Goal: Task Accomplishment & Management: Use online tool/utility

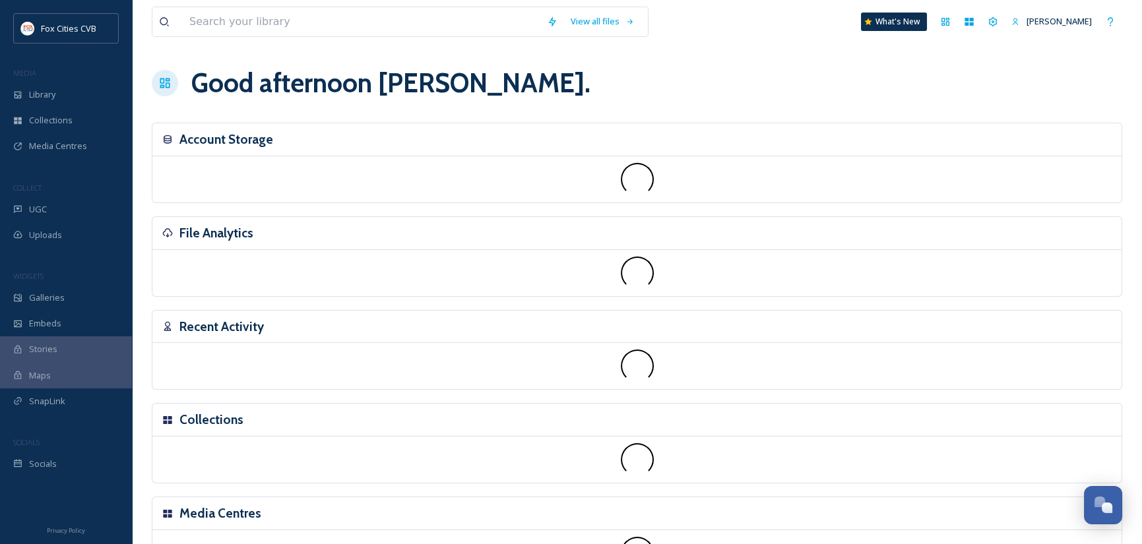
scroll to position [916, 0]
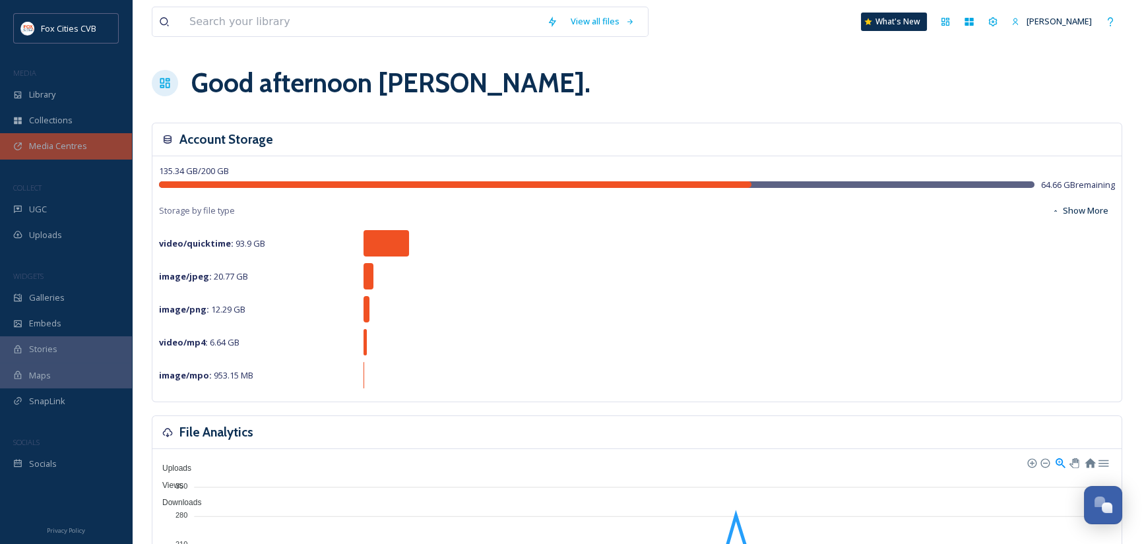
click at [66, 144] on span "Media Centres" at bounding box center [58, 146] width 58 height 13
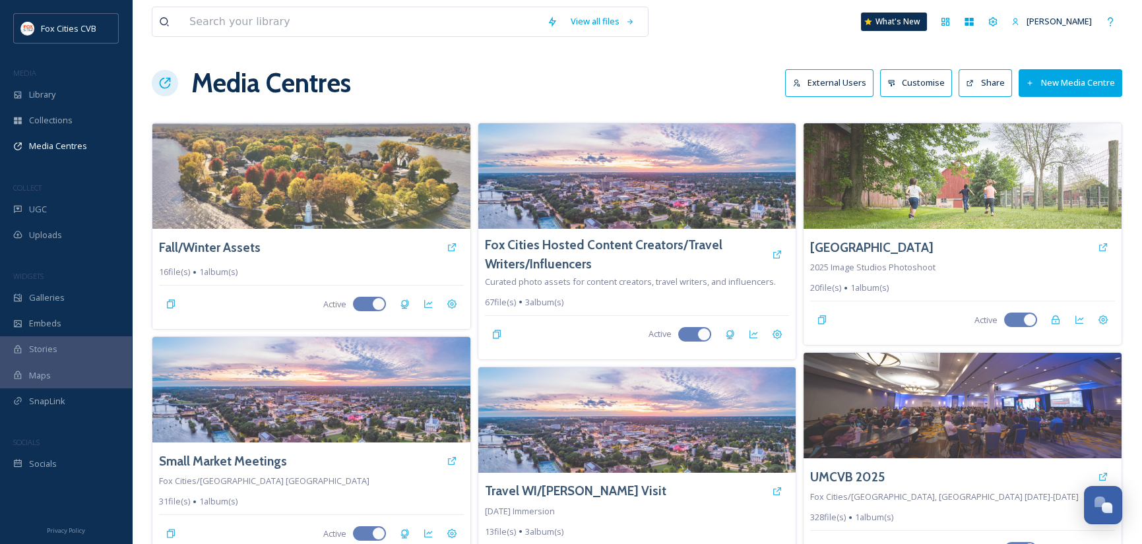
click at [1069, 74] on button "New Media Centre" at bounding box center [1071, 82] width 104 height 27
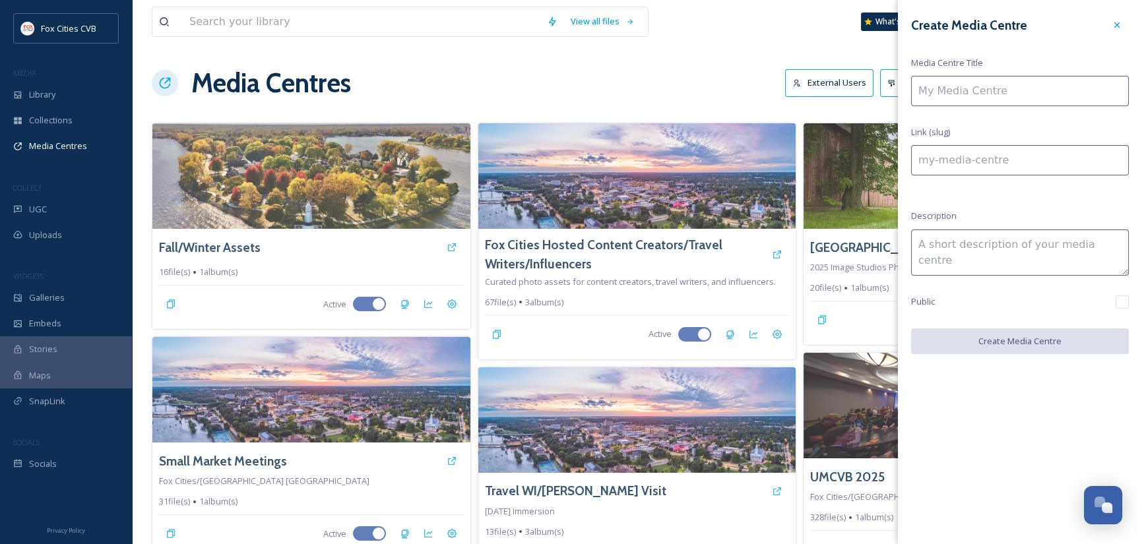
click at [976, 102] on input at bounding box center [1020, 91] width 218 height 30
type input "C"
type input "c"
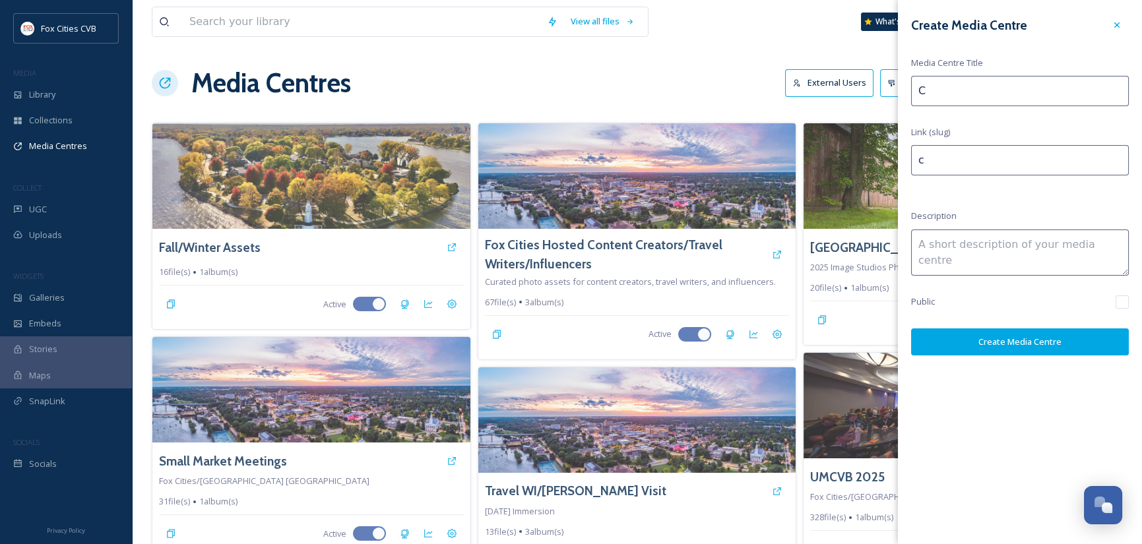
type input "Ca"
type input "ca"
type input "Cat"
type input "cat"
type input "Cath"
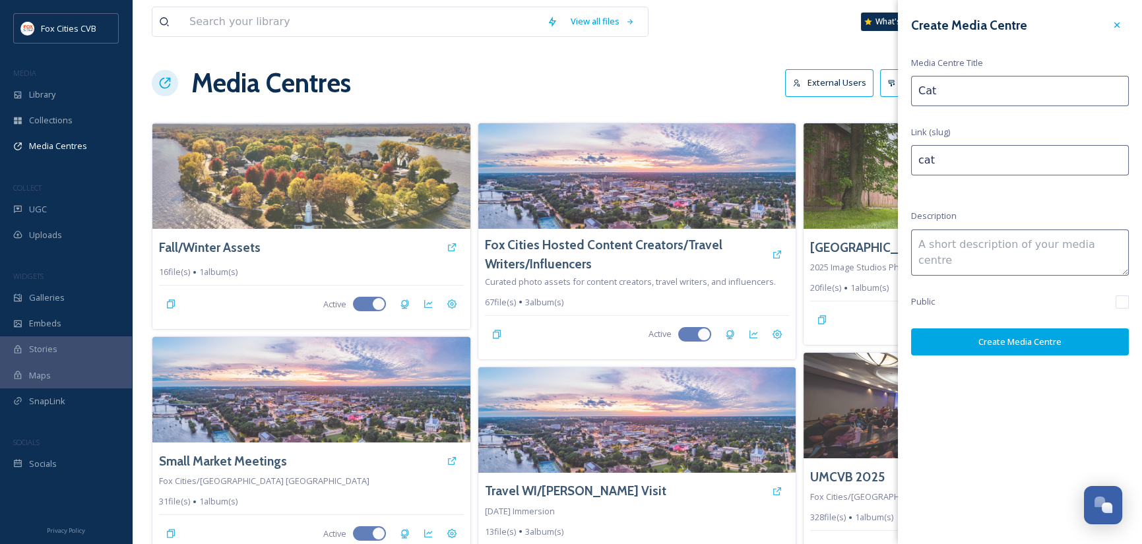
type input "cath"
type input "[PERSON_NAME]"
click at [991, 335] on button "Create Media Centre" at bounding box center [1020, 342] width 218 height 27
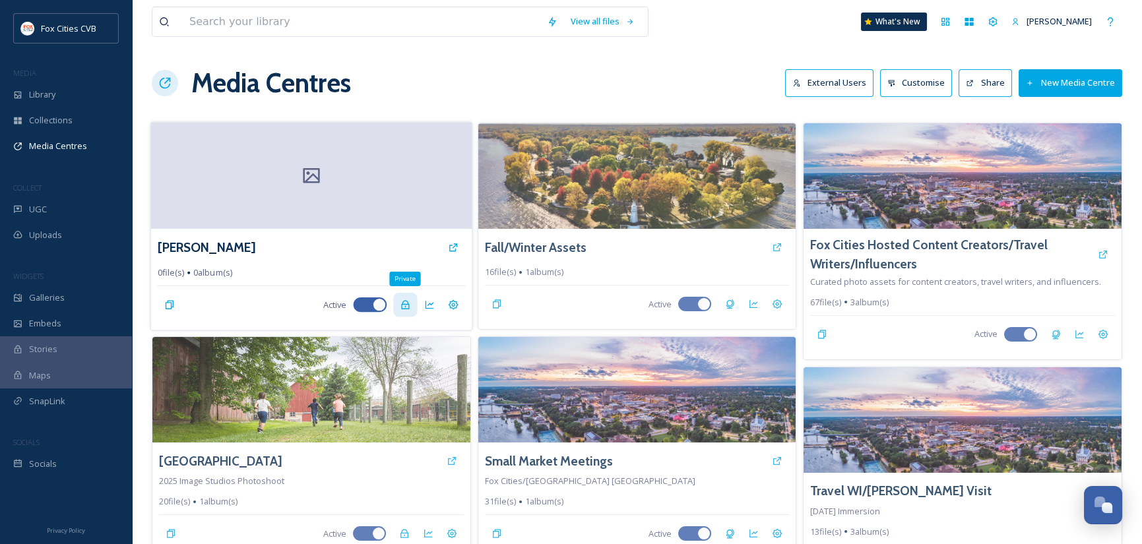
click at [406, 303] on icon at bounding box center [405, 305] width 11 height 11
click at [377, 175] on div at bounding box center [311, 175] width 321 height 107
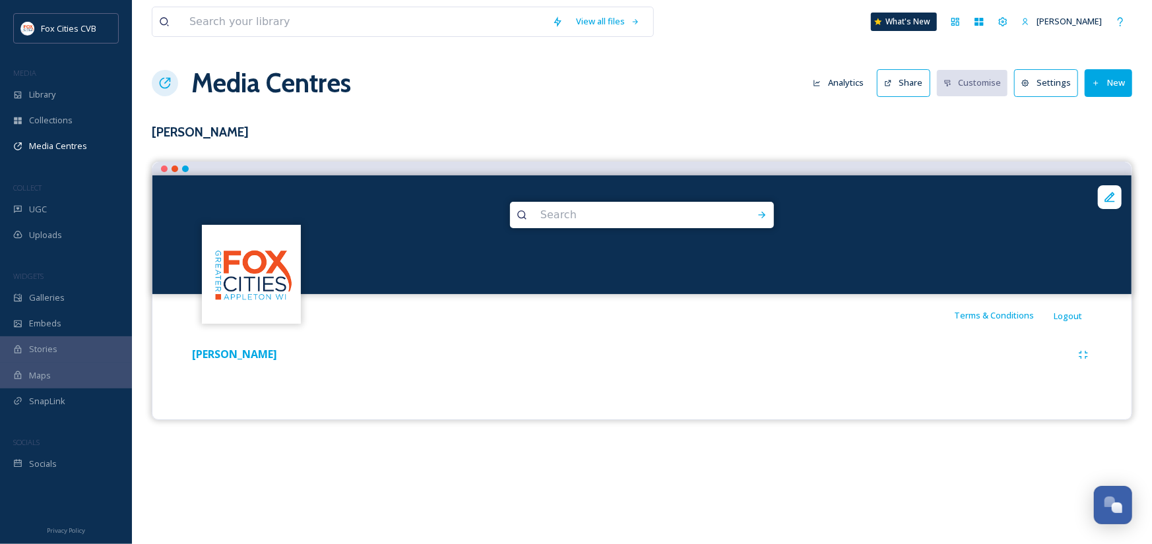
click at [1111, 84] on button "New" at bounding box center [1108, 82] width 47 height 27
click at [1100, 137] on span "Add Album" at bounding box center [1103, 139] width 43 height 13
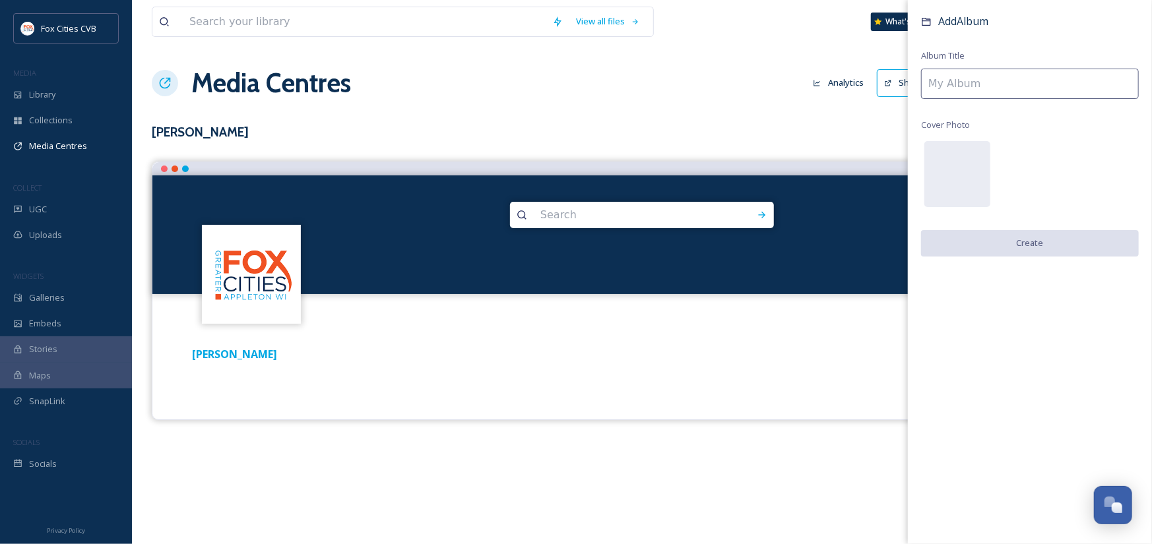
click at [995, 83] on input at bounding box center [1030, 84] width 218 height 30
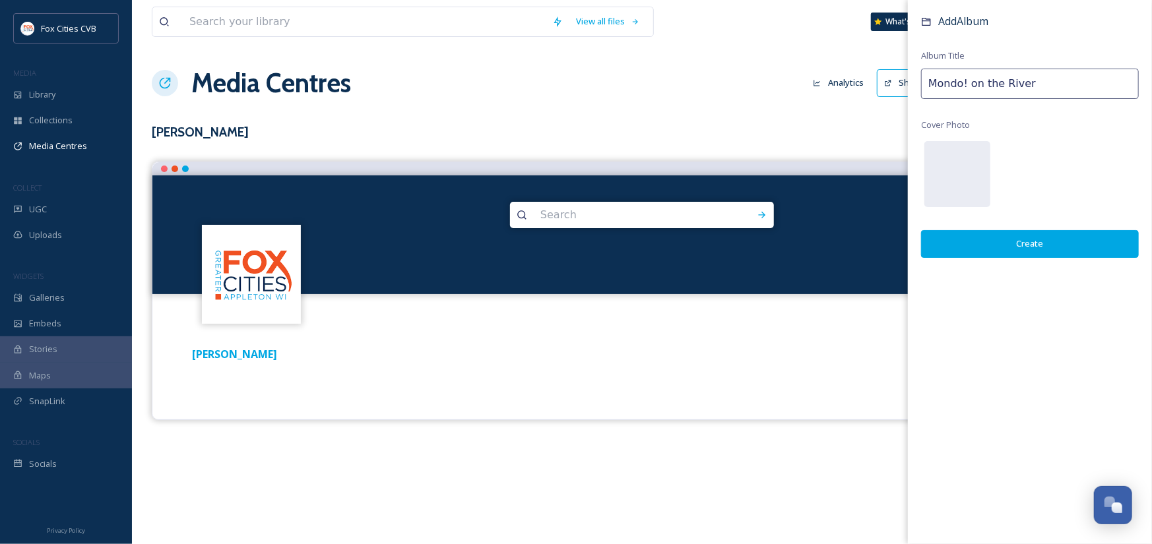
type input "Mondo! on the River"
click at [1046, 244] on button "Create" at bounding box center [1030, 243] width 218 height 27
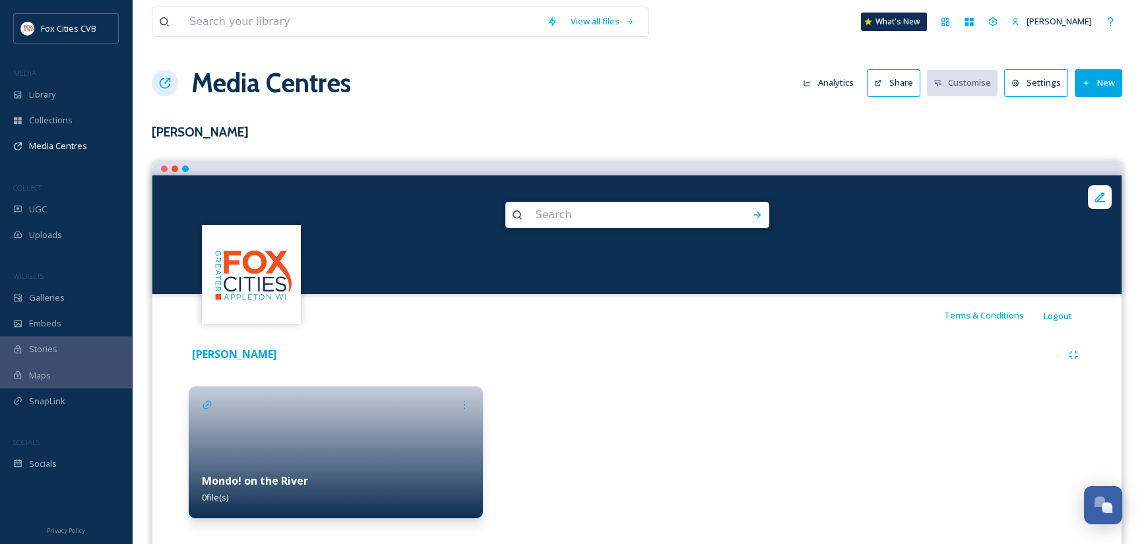
click at [379, 429] on div at bounding box center [336, 453] width 294 height 132
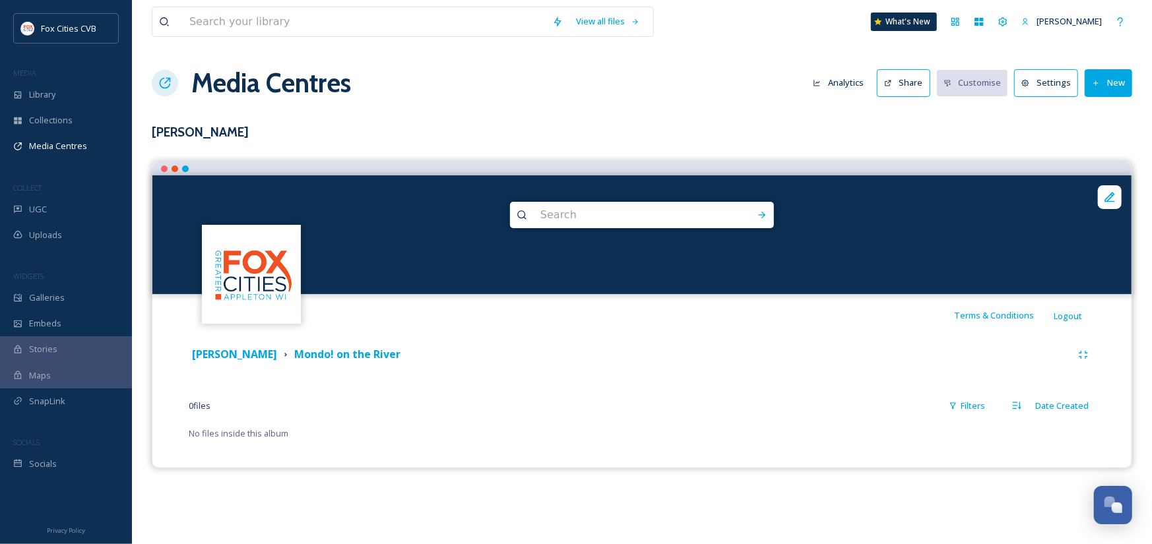
click at [1116, 77] on button "New" at bounding box center [1108, 82] width 47 height 27
click at [1112, 113] on span "Add Files" at bounding box center [1100, 114] width 36 height 13
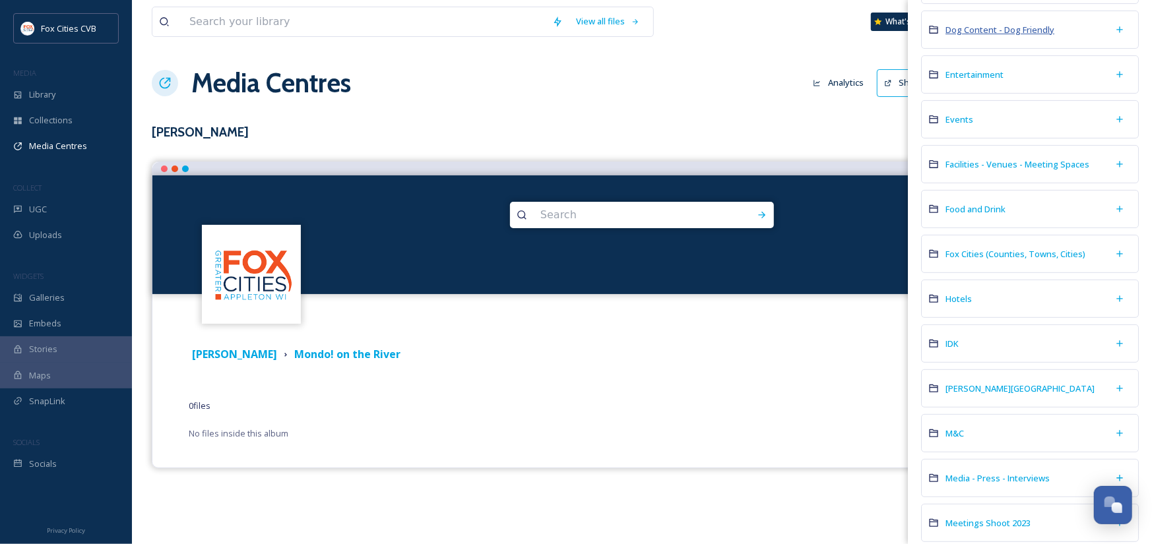
scroll to position [198, 0]
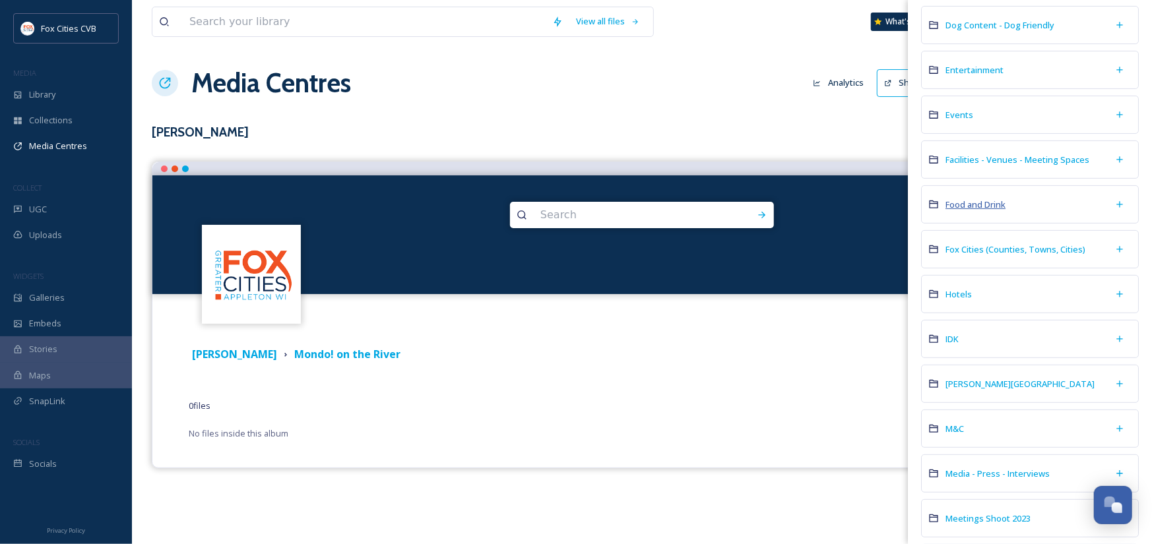
click at [992, 203] on span "Food and Drink" at bounding box center [975, 205] width 60 height 12
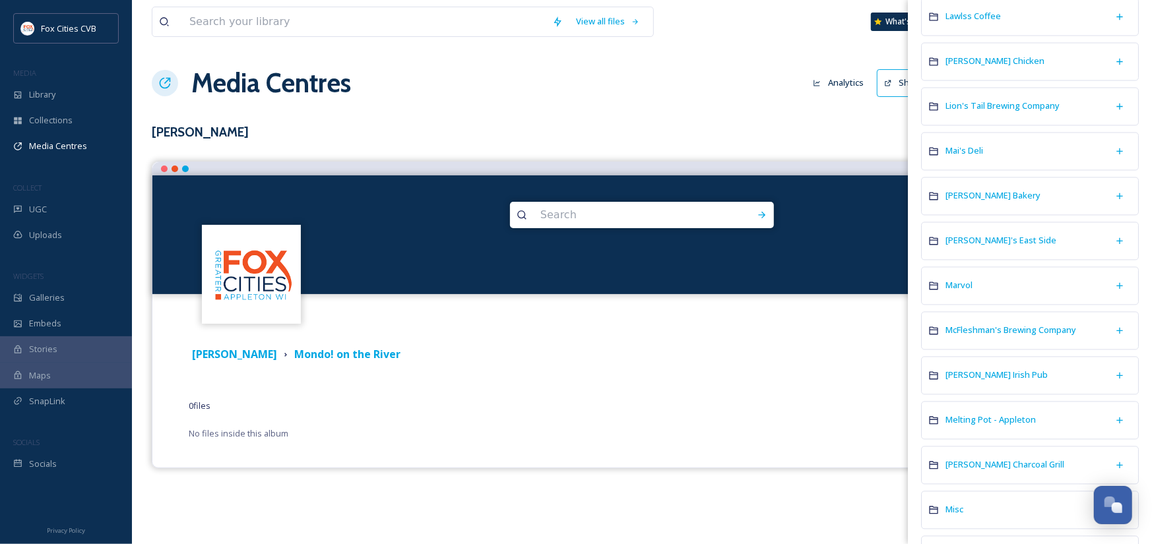
scroll to position [1649, 0]
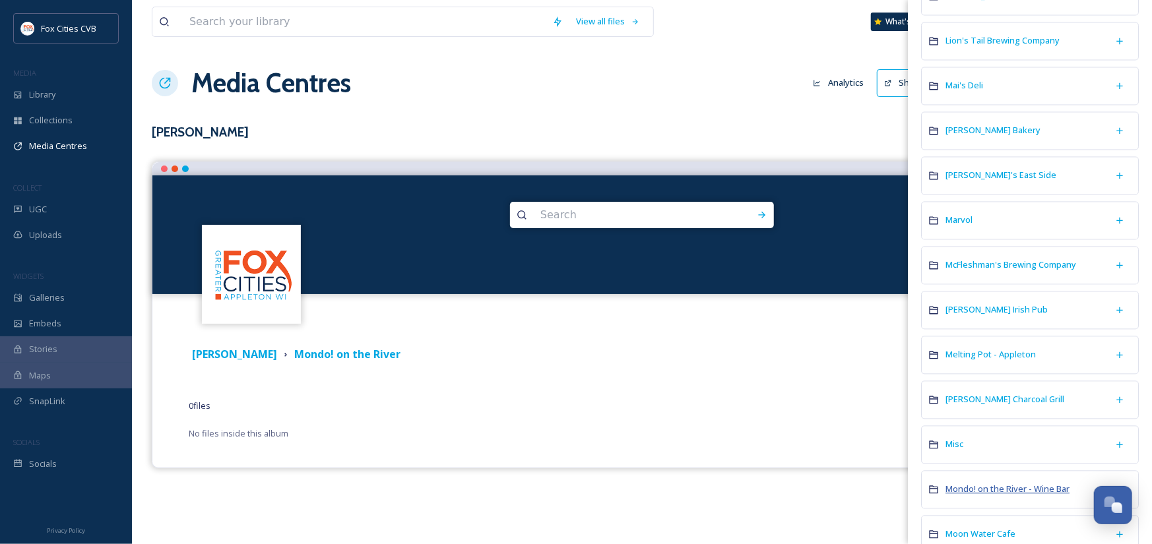
click at [1005, 483] on span "Mondo! on the River - Wine Bar" at bounding box center [1007, 489] width 124 height 12
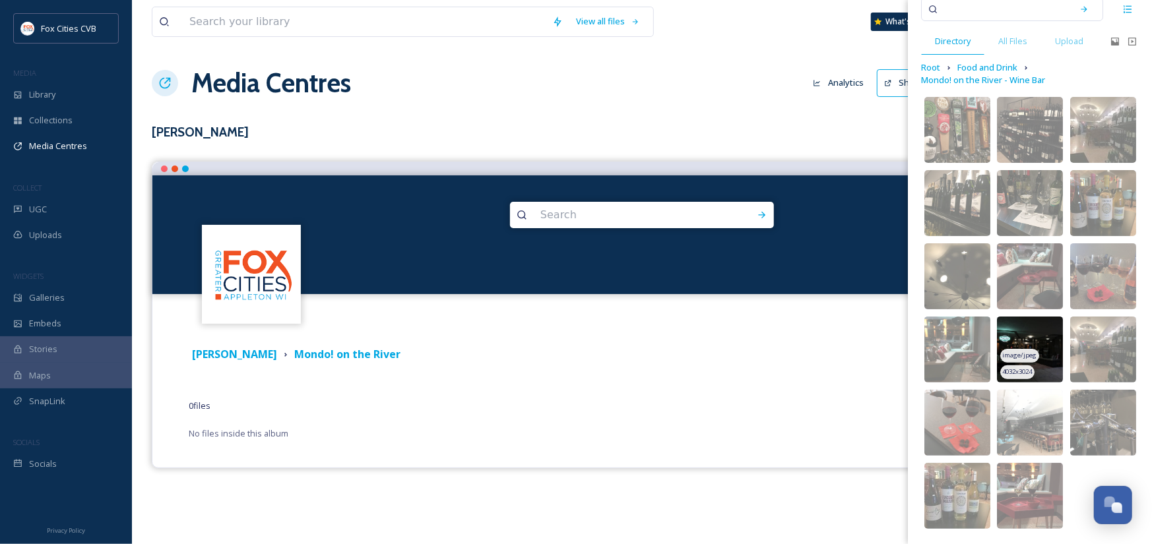
scroll to position [0, 0]
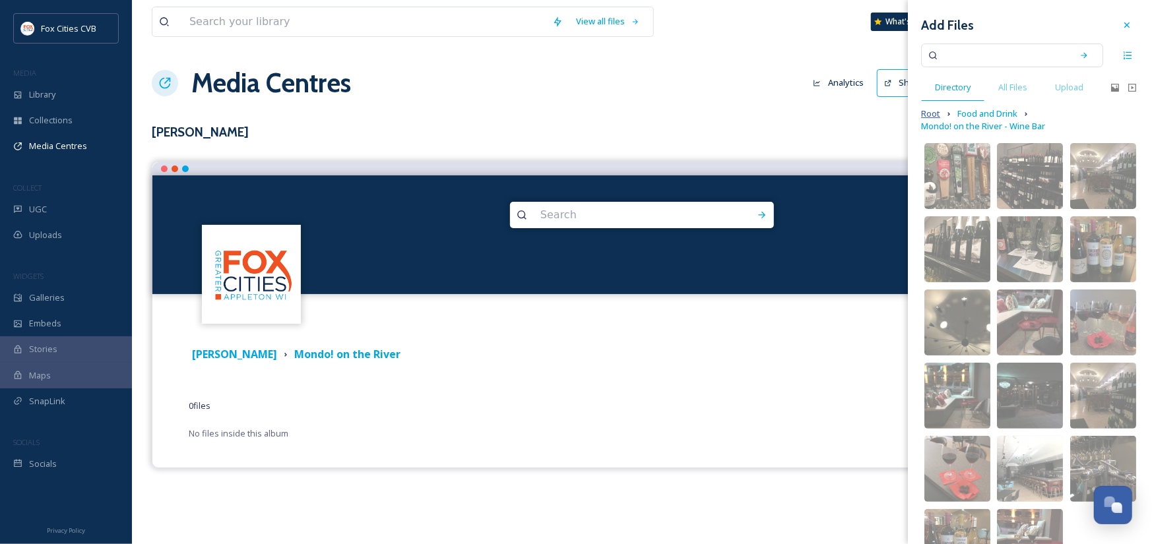
click at [933, 111] on span "Root" at bounding box center [930, 114] width 19 height 13
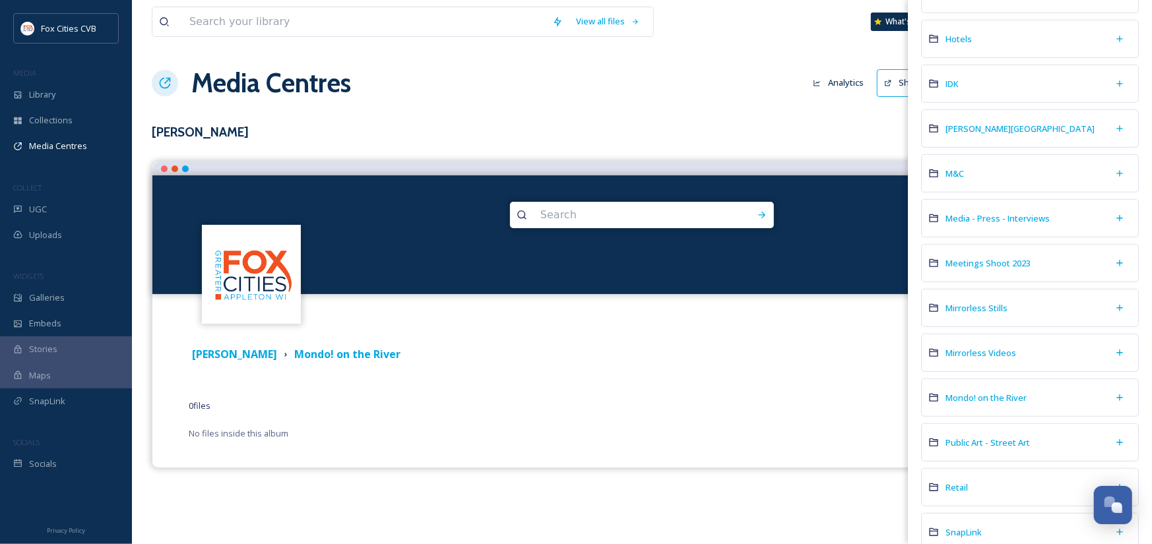
scroll to position [462, 0]
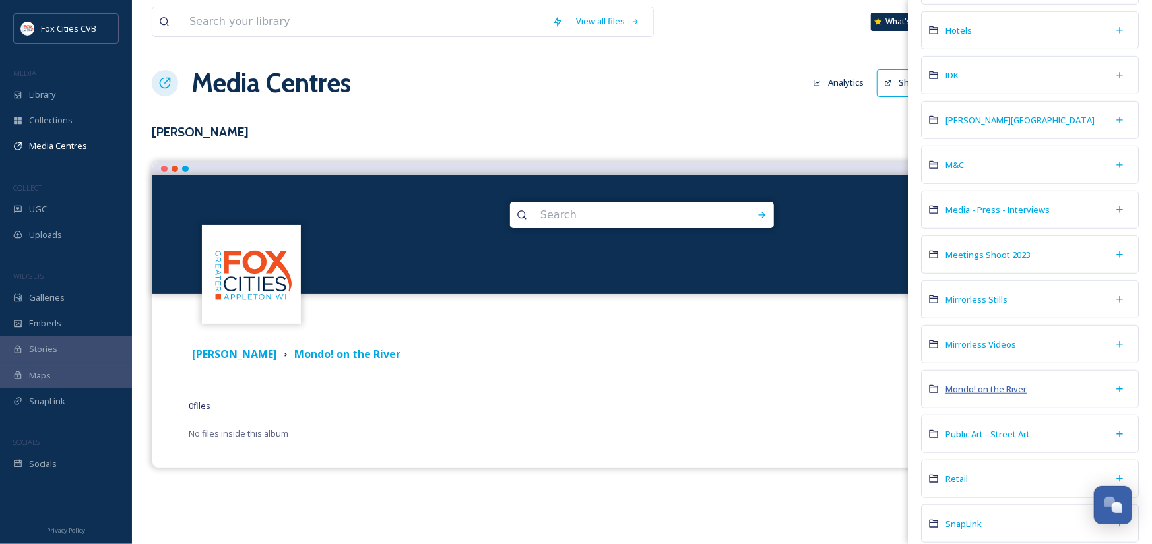
click at [1004, 385] on span "Mondo! on the River" at bounding box center [985, 389] width 81 height 12
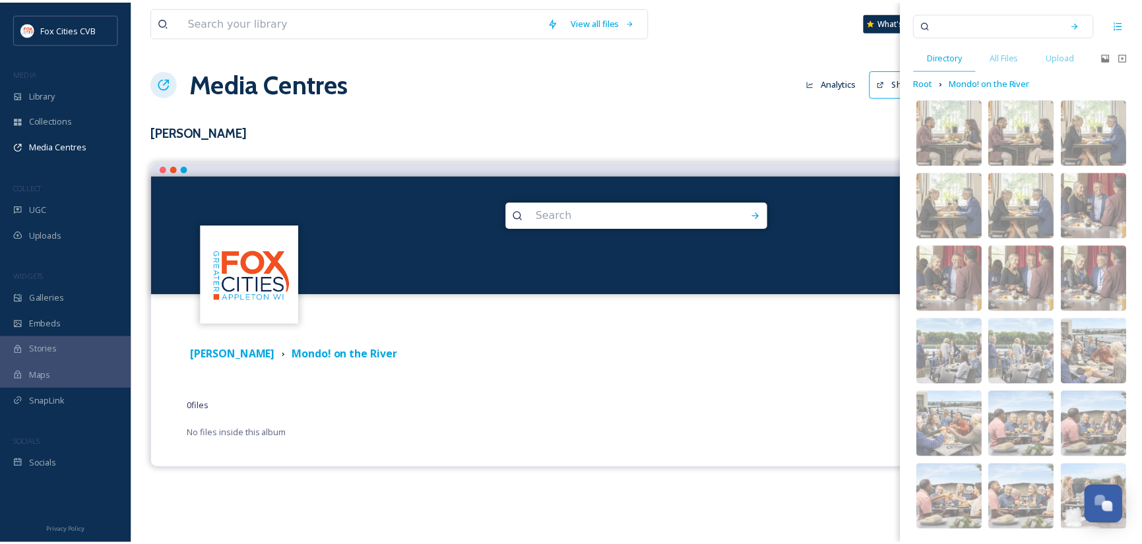
scroll to position [34, 0]
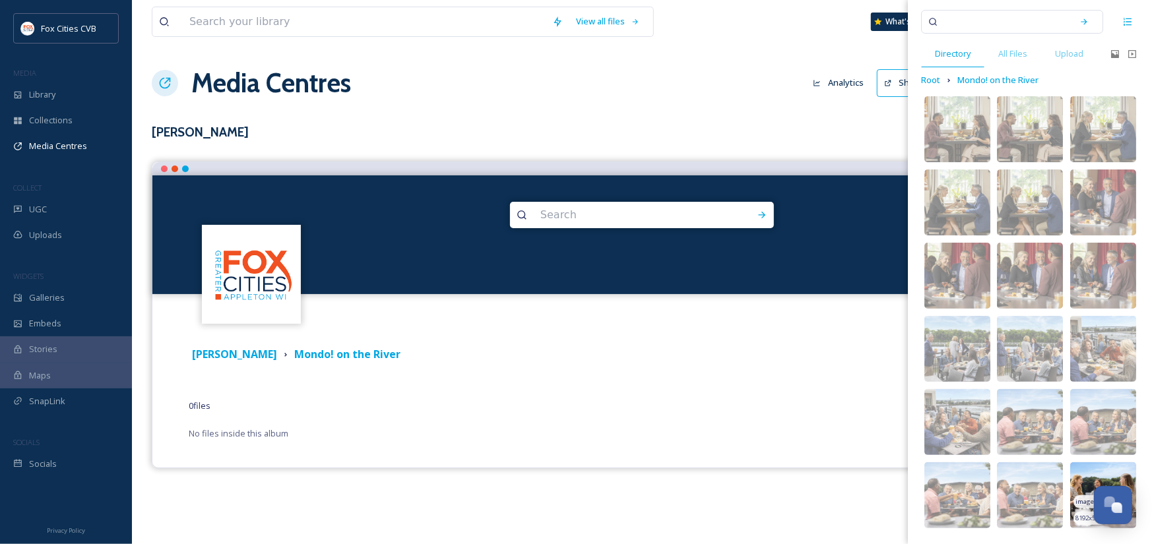
click at [1082, 474] on img at bounding box center [1103, 495] width 66 height 66
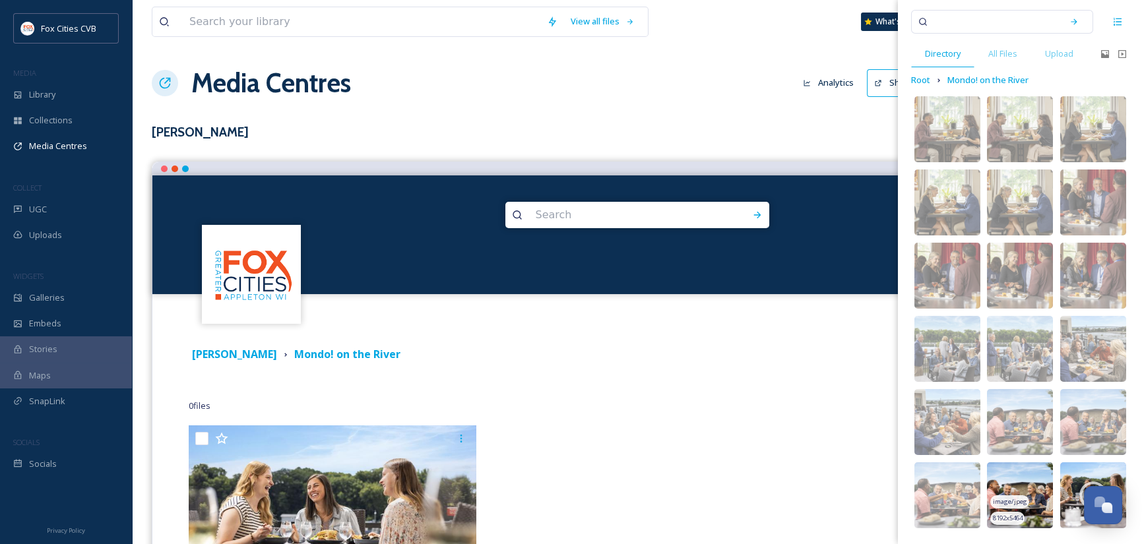
click at [1025, 474] on img at bounding box center [1020, 495] width 66 height 66
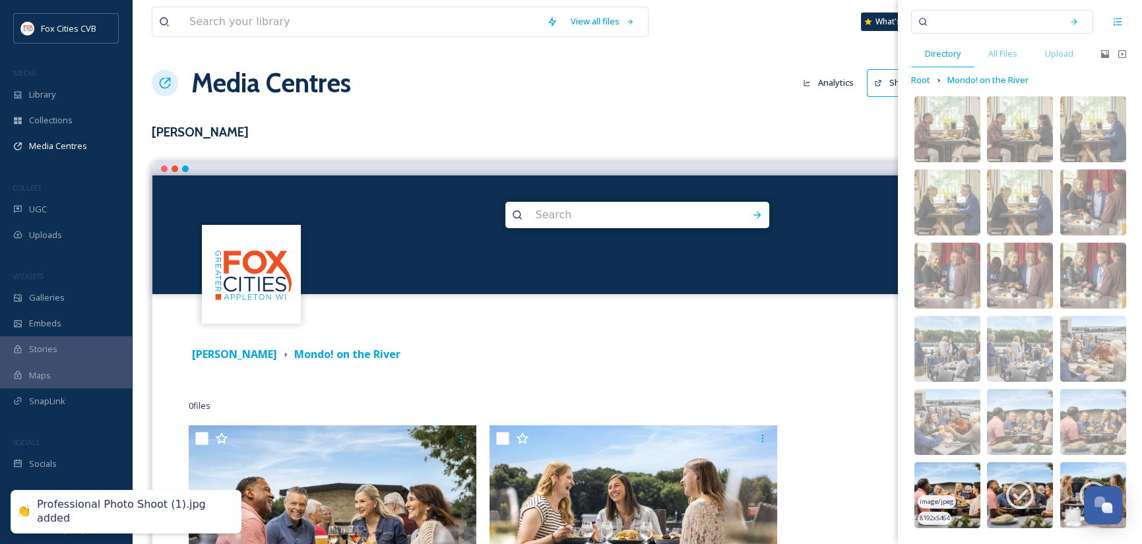
click at [945, 474] on img at bounding box center [947, 495] width 66 height 66
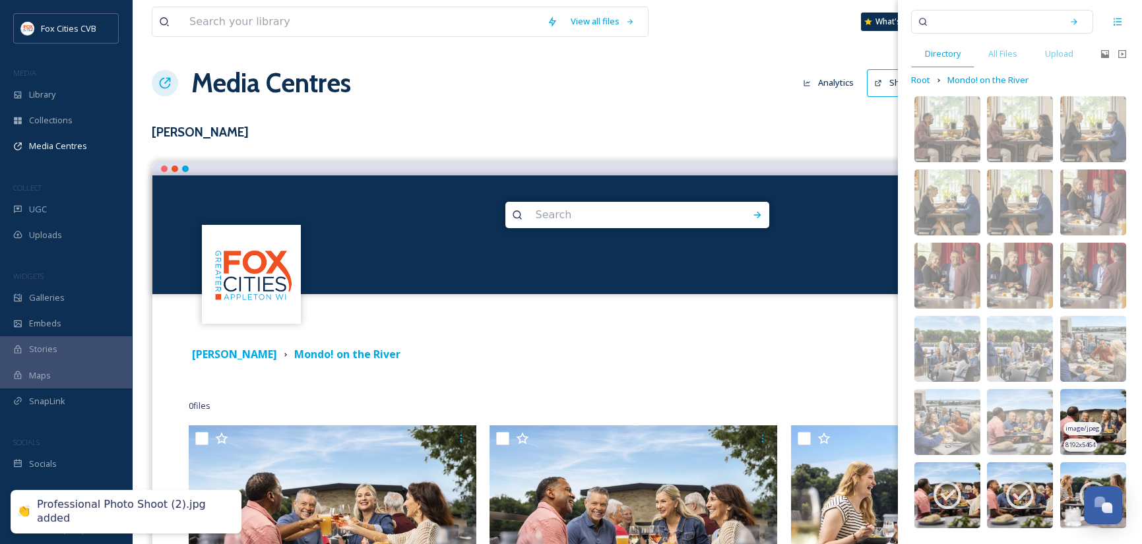
click at [1092, 401] on img at bounding box center [1093, 422] width 66 height 66
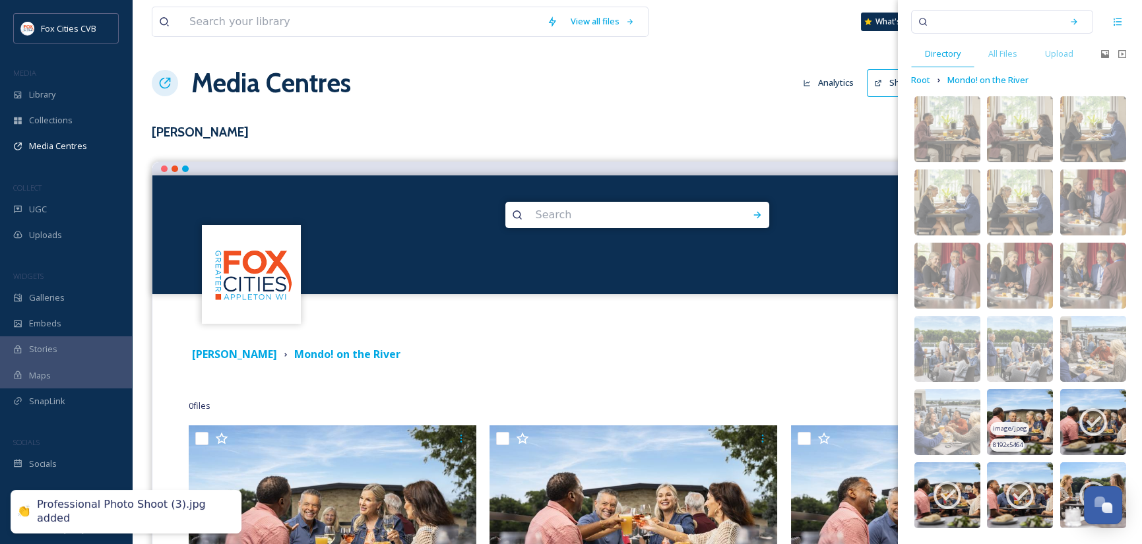
click at [1023, 402] on img at bounding box center [1020, 422] width 66 height 66
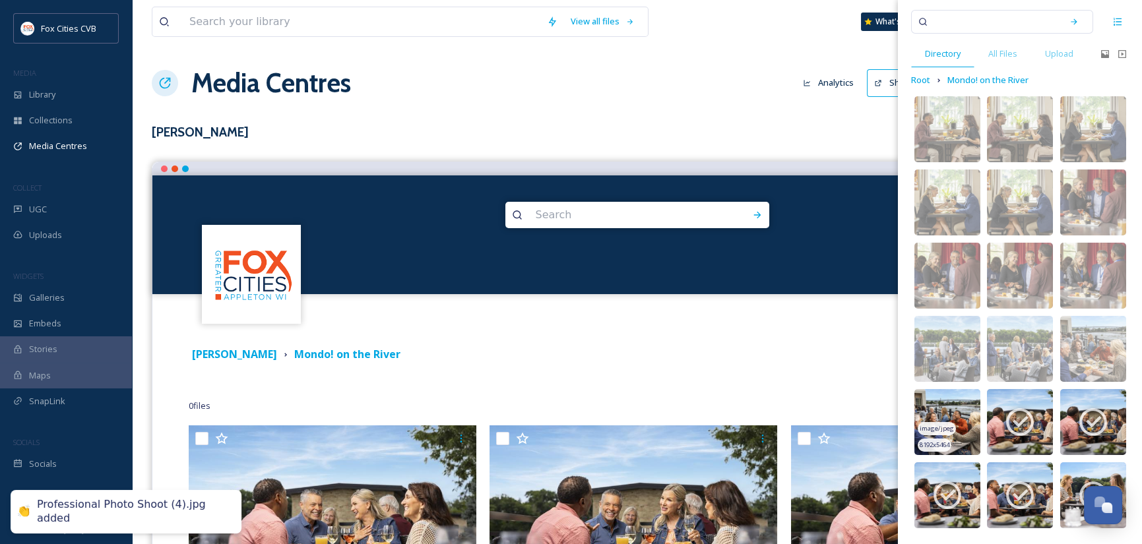
click at [954, 400] on img at bounding box center [947, 422] width 66 height 66
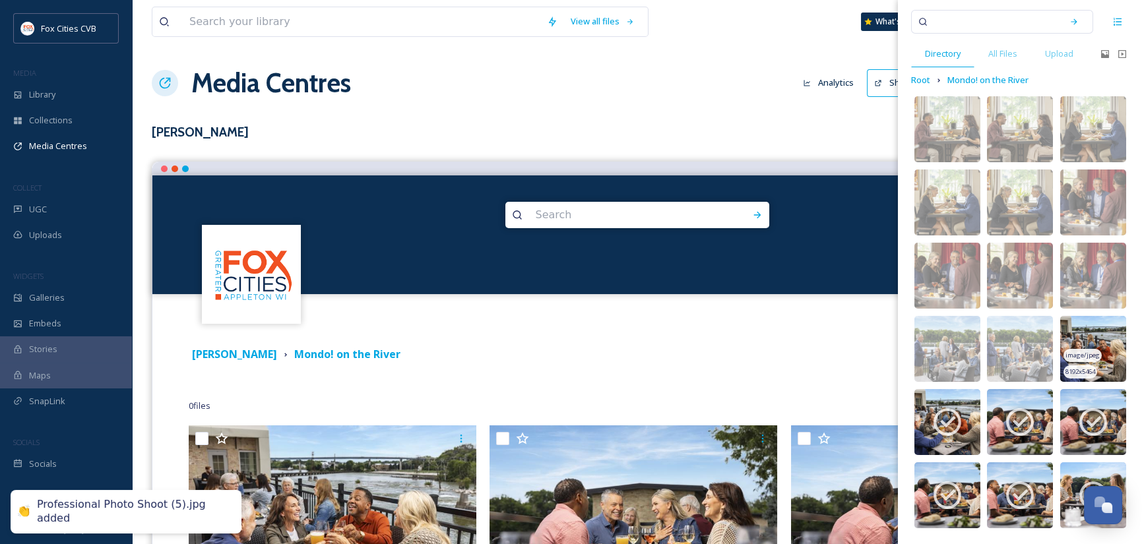
click at [1083, 327] on img at bounding box center [1093, 349] width 66 height 66
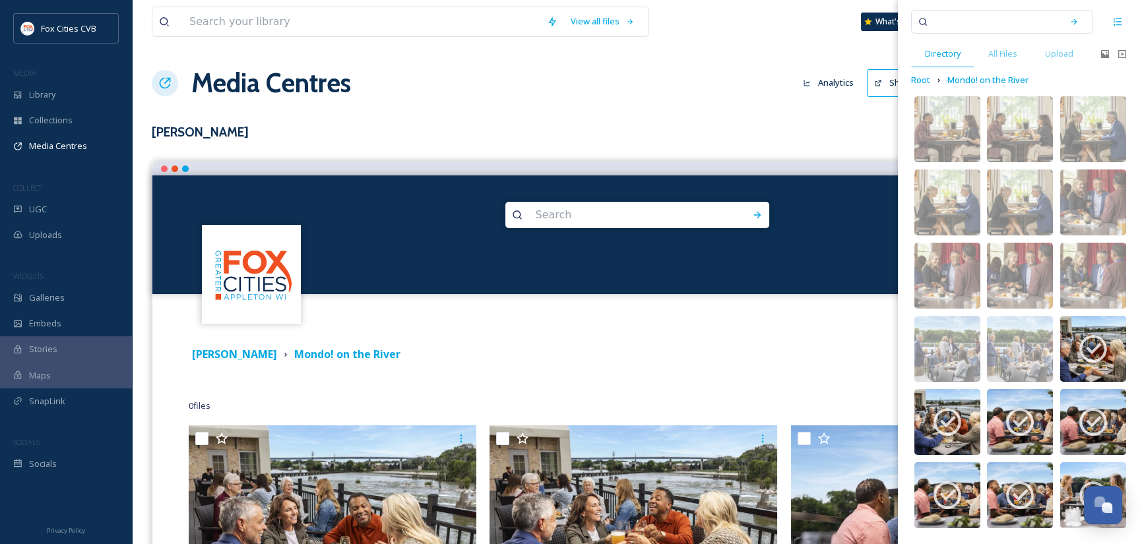
scroll to position [0, 0]
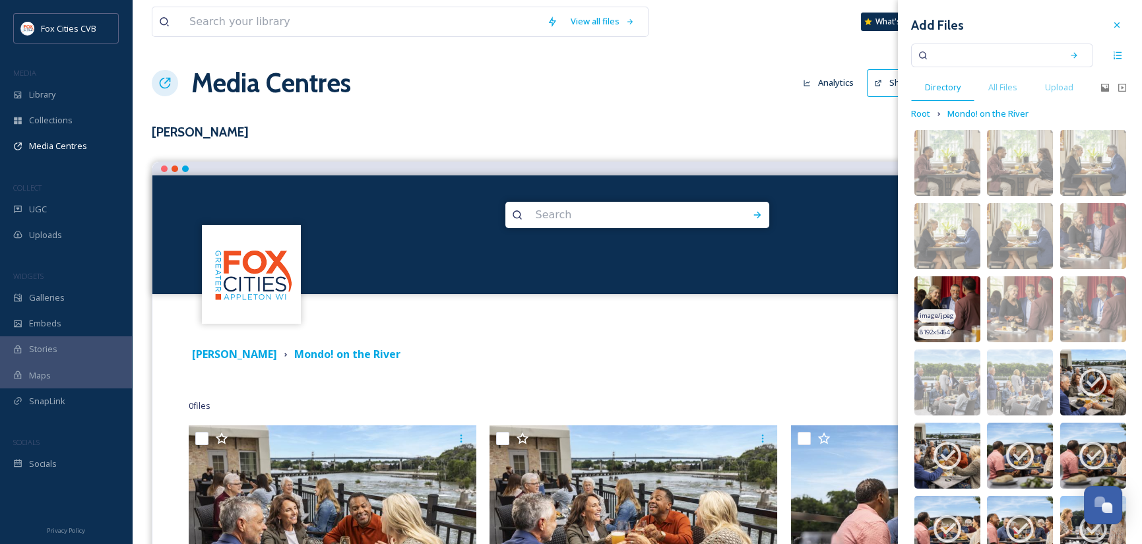
click at [961, 293] on img at bounding box center [947, 309] width 66 height 66
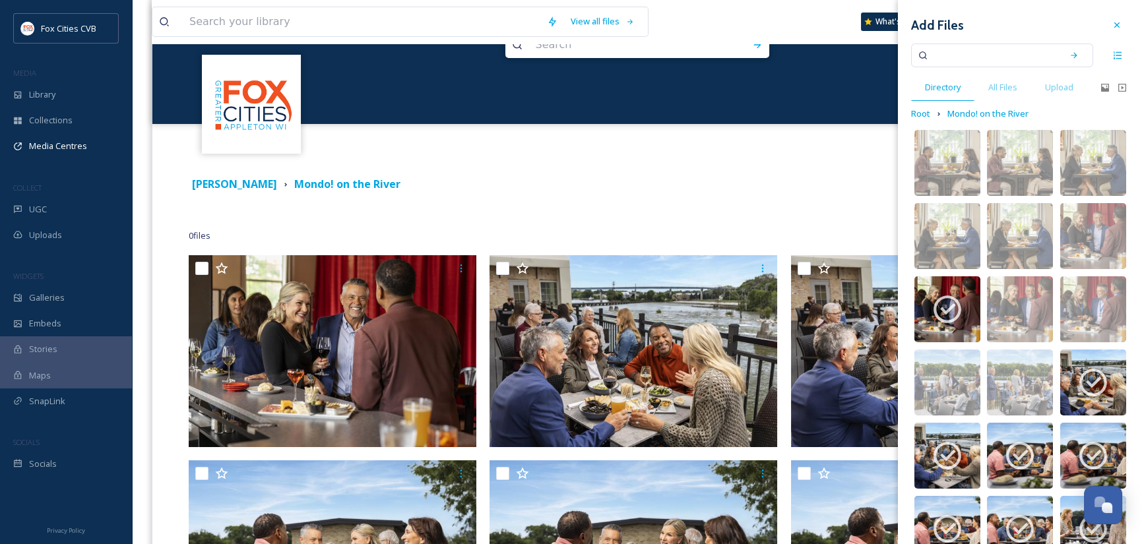
scroll to position [264, 0]
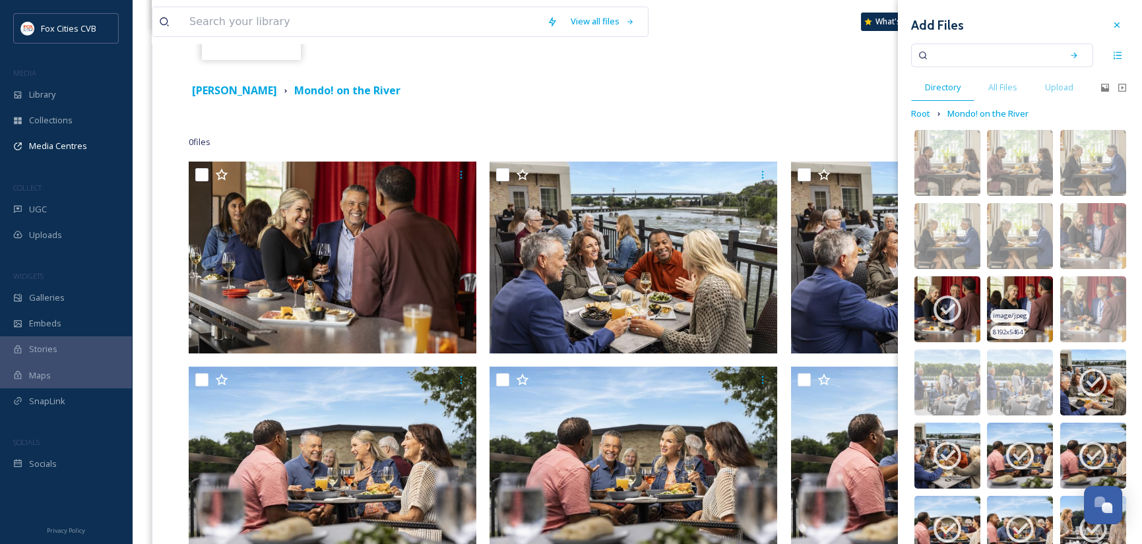
click at [1021, 294] on img at bounding box center [1020, 309] width 66 height 66
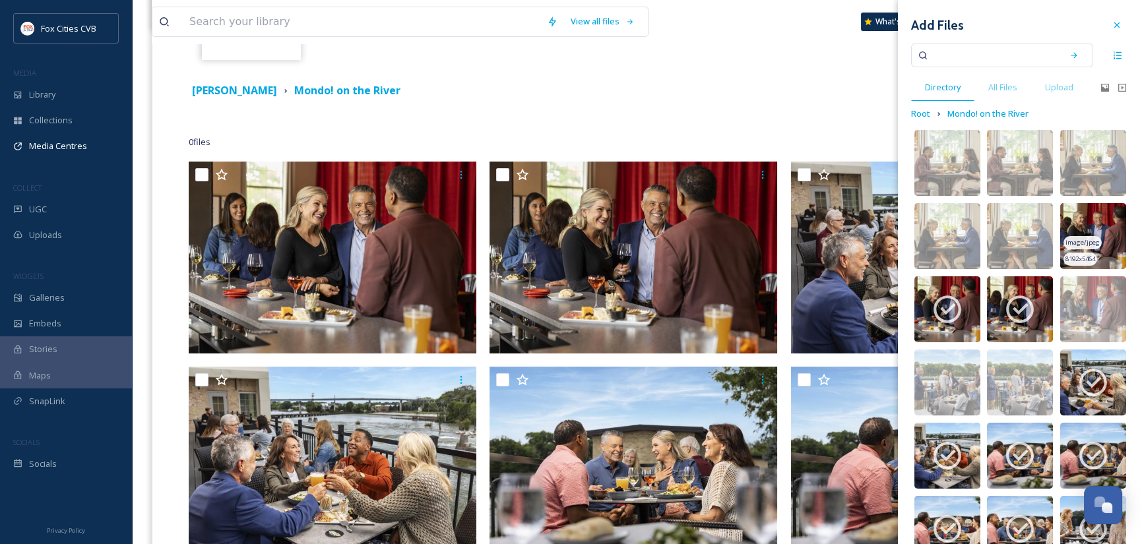
click at [1100, 234] on img at bounding box center [1093, 236] width 66 height 66
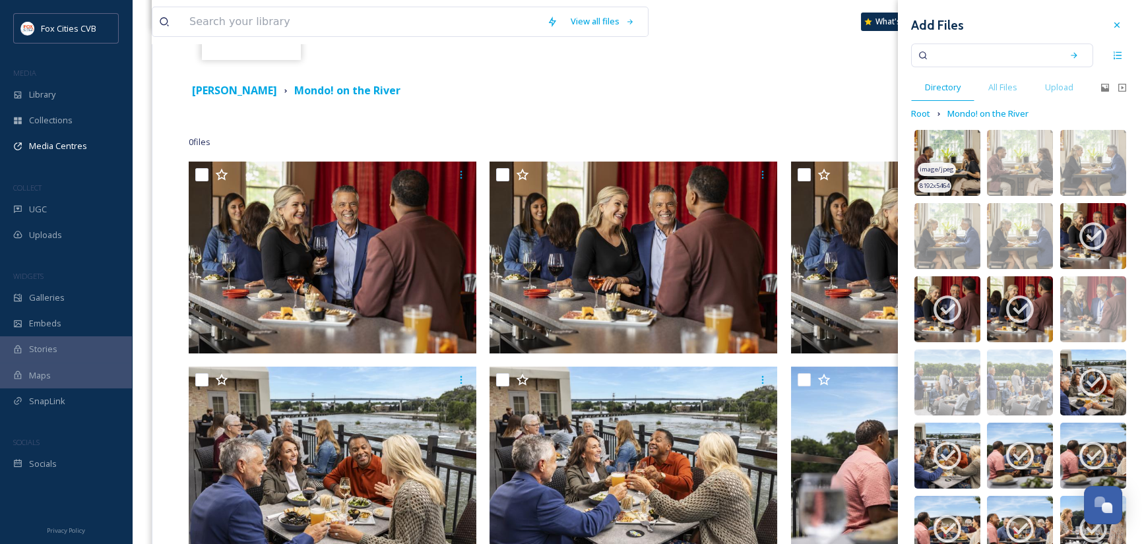
click at [970, 145] on img at bounding box center [947, 163] width 66 height 66
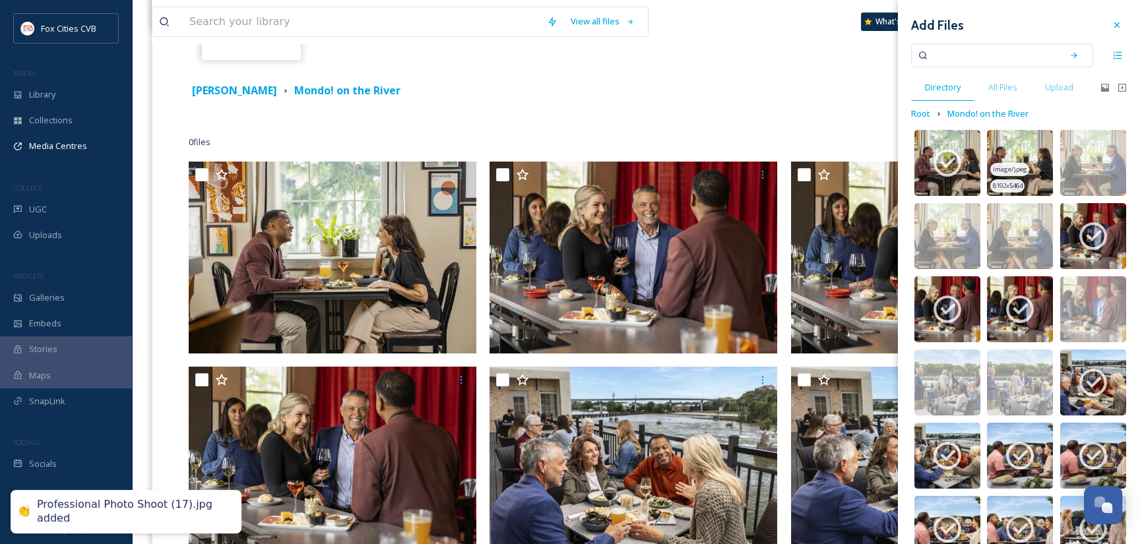
click at [1014, 144] on img at bounding box center [1020, 163] width 66 height 66
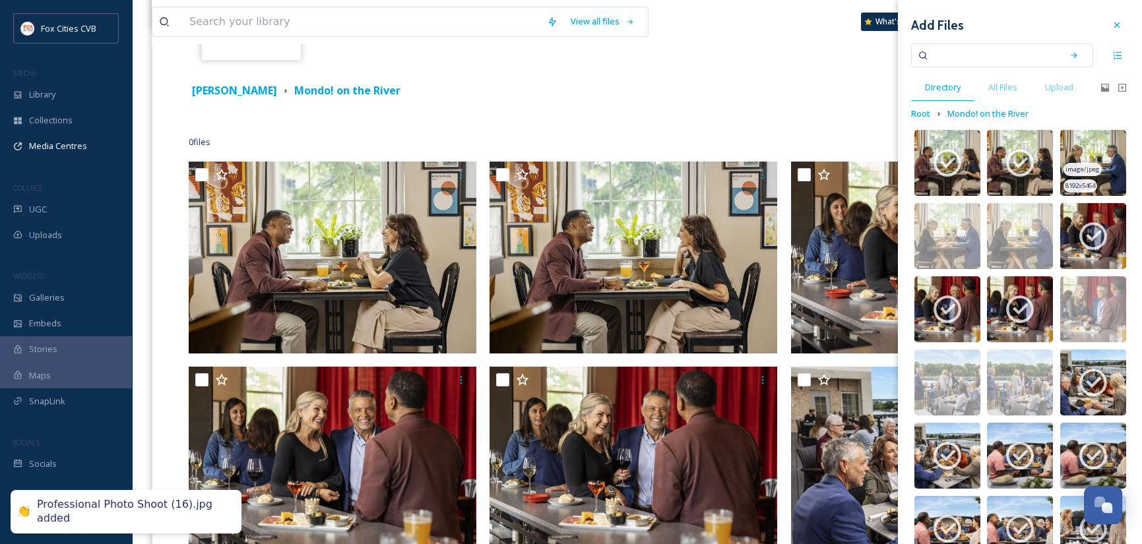
click at [1100, 150] on img at bounding box center [1093, 163] width 66 height 66
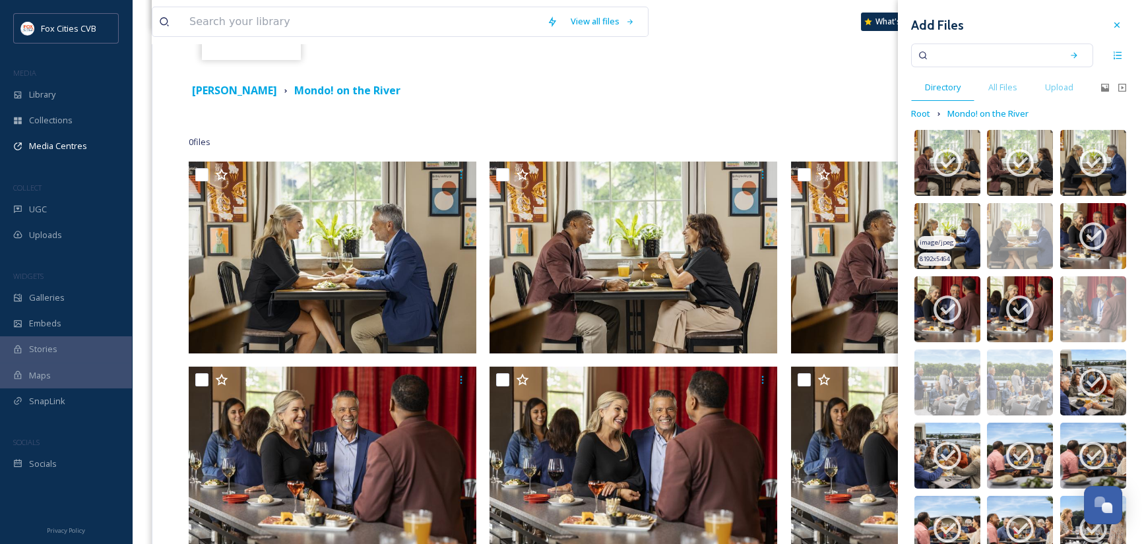
click at [966, 208] on img at bounding box center [947, 236] width 66 height 66
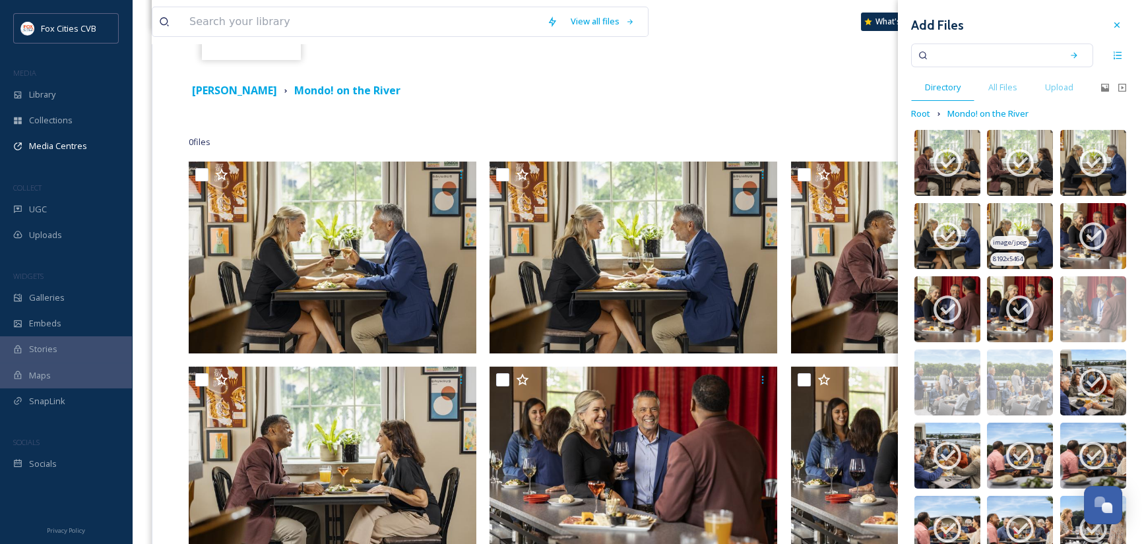
click at [1015, 210] on img at bounding box center [1020, 236] width 66 height 66
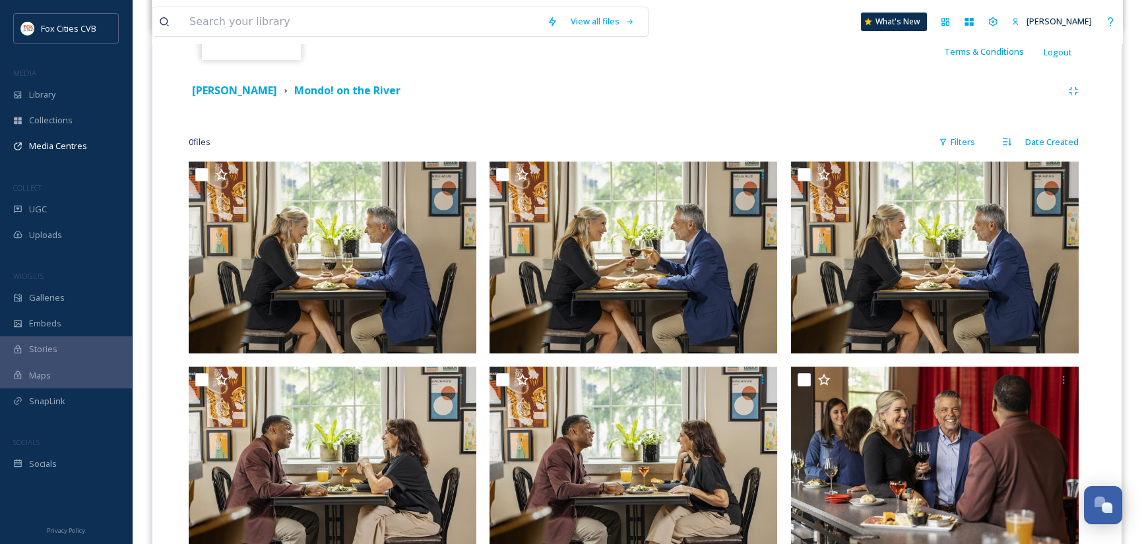
click at [728, 84] on div "[PERSON_NAME]! on the River" at bounding box center [625, 90] width 873 height 16
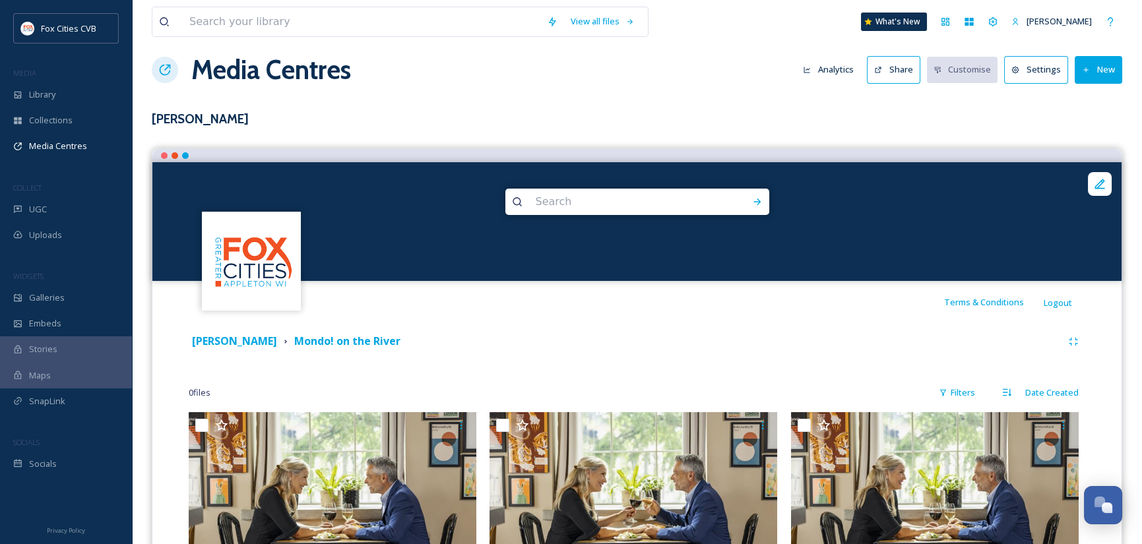
scroll to position [0, 0]
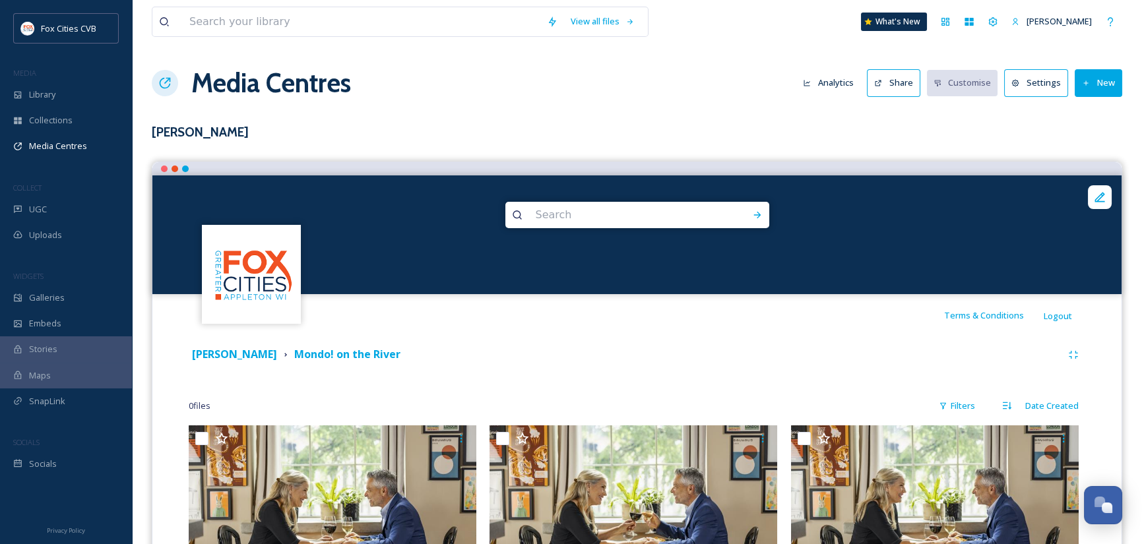
click at [894, 89] on button "Share" at bounding box center [893, 82] width 53 height 27
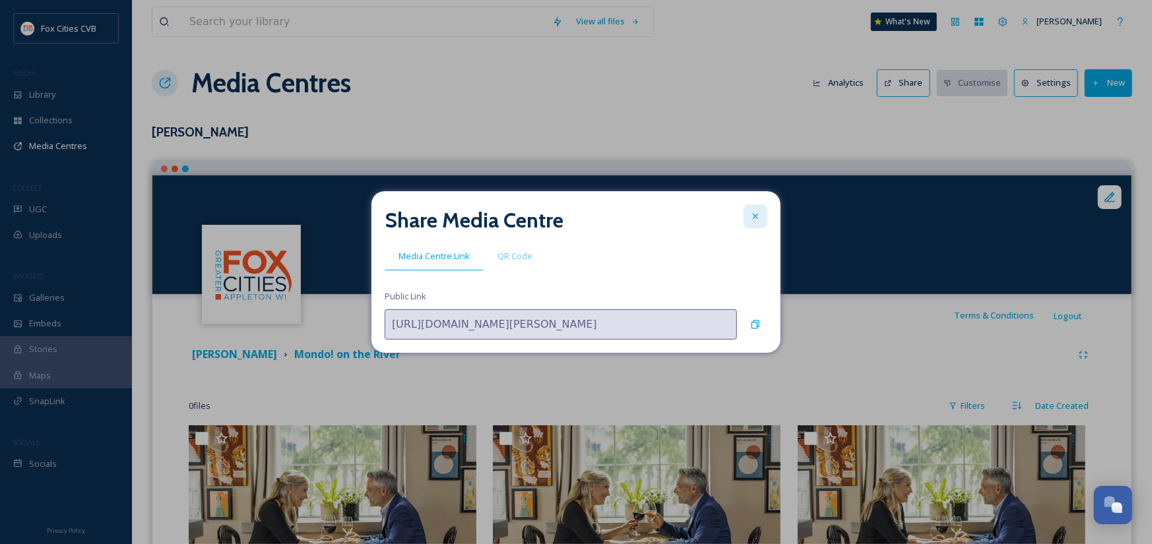
click at [757, 215] on icon at bounding box center [755, 216] width 5 height 5
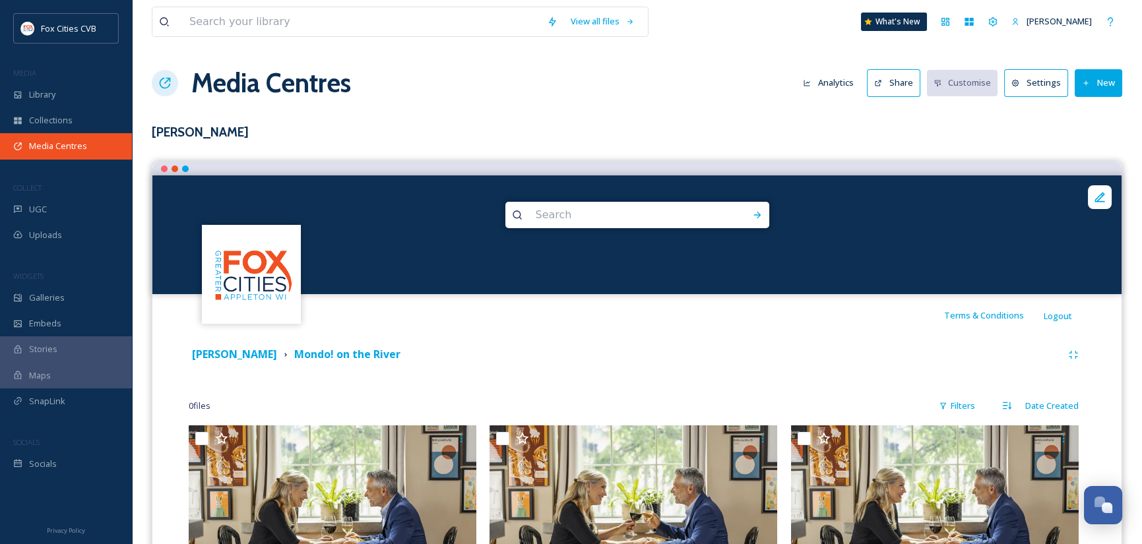
click at [66, 148] on span "Media Centres" at bounding box center [58, 146] width 58 height 13
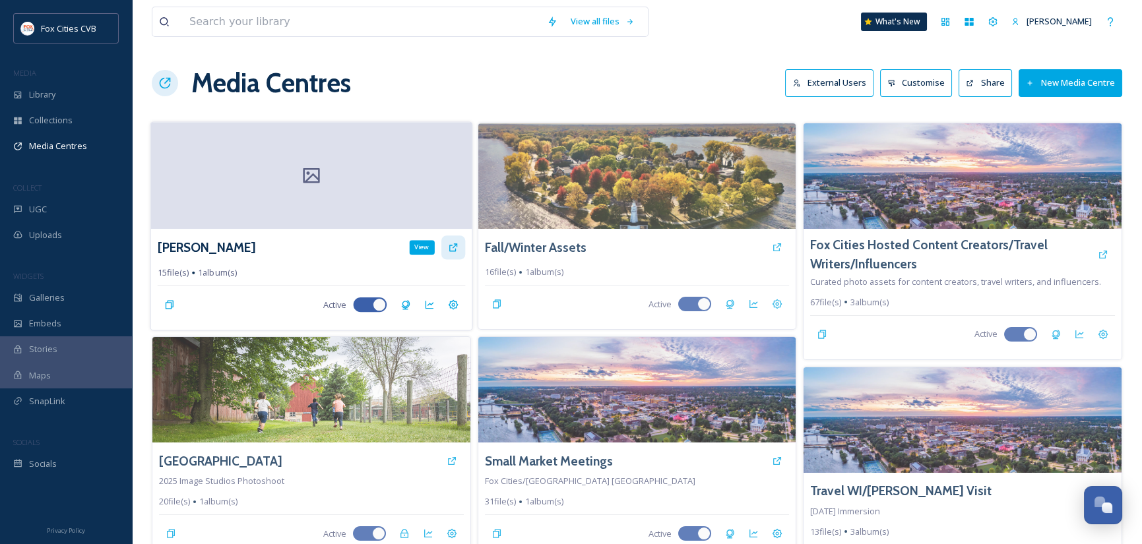
click at [455, 245] on icon at bounding box center [453, 247] width 8 height 8
click at [305, 184] on icon at bounding box center [311, 176] width 20 height 20
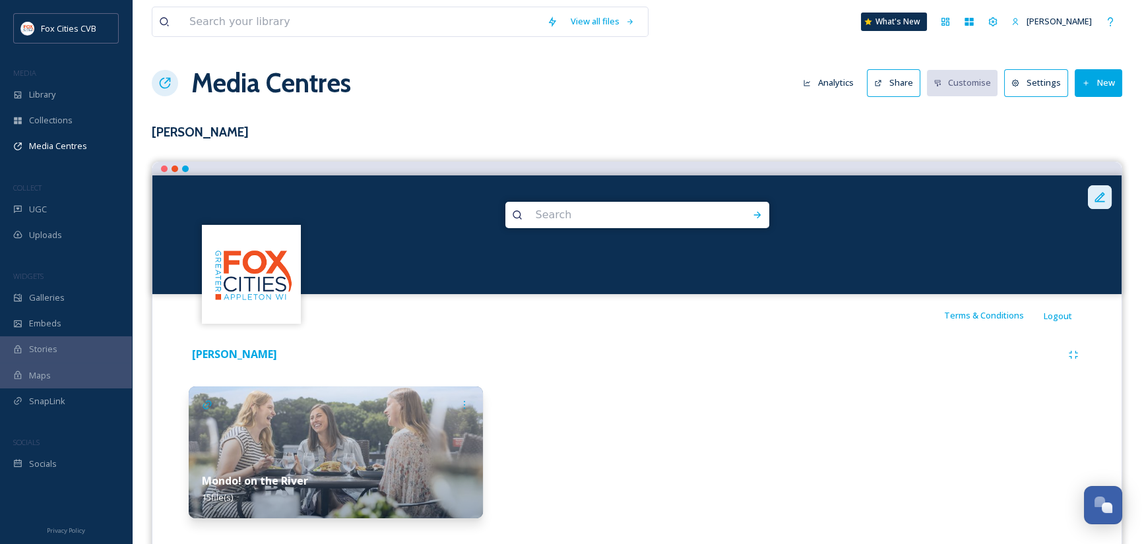
click at [1098, 203] on icon at bounding box center [1099, 197] width 13 height 13
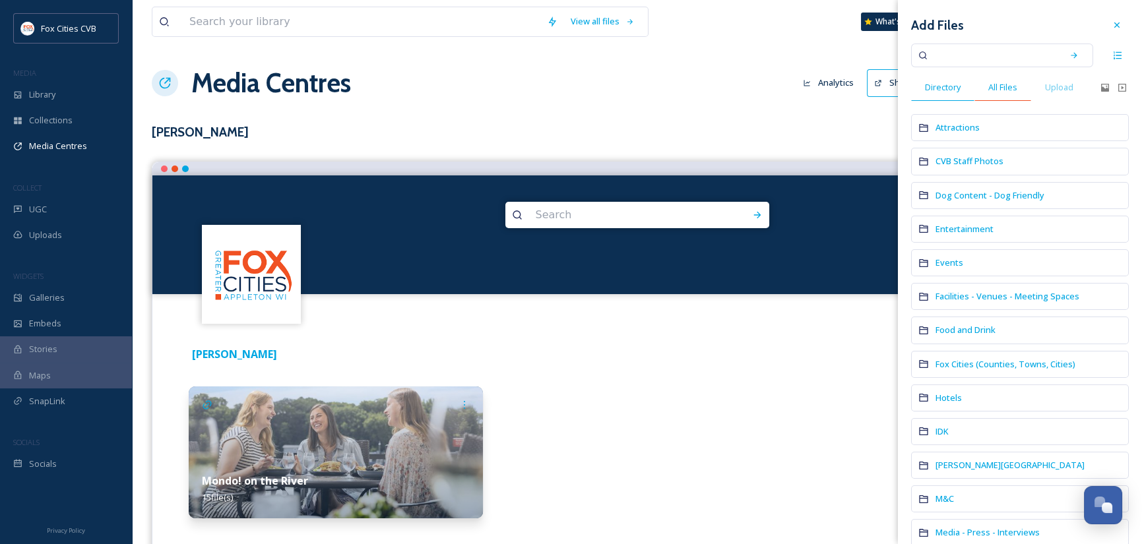
click at [1007, 92] on span "All Files" at bounding box center [1002, 87] width 29 height 13
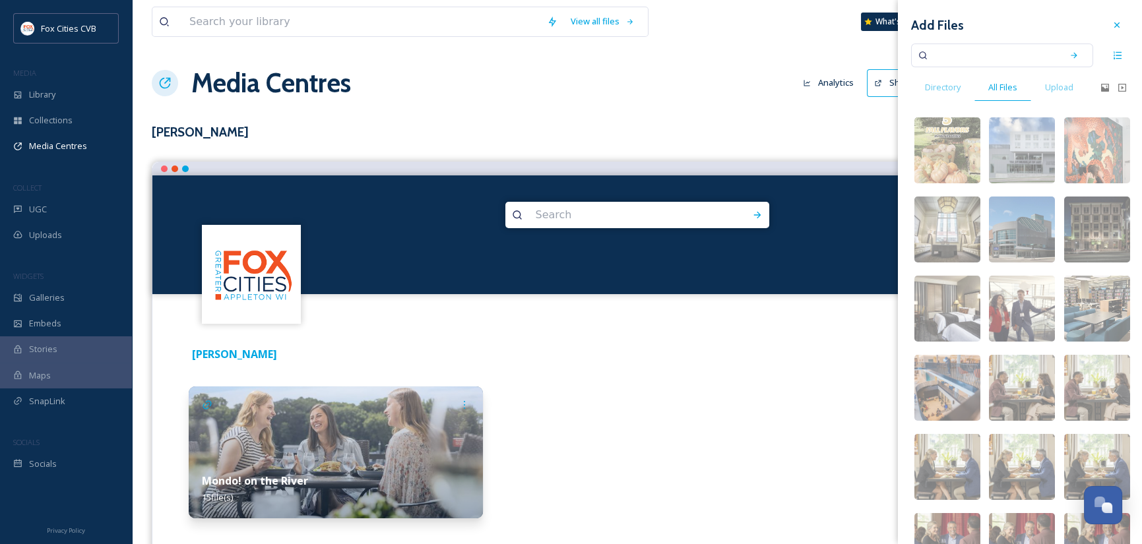
click at [969, 56] on input at bounding box center [993, 55] width 125 height 29
type input "skyline"
click at [1069, 53] on icon at bounding box center [1073, 55] width 9 height 9
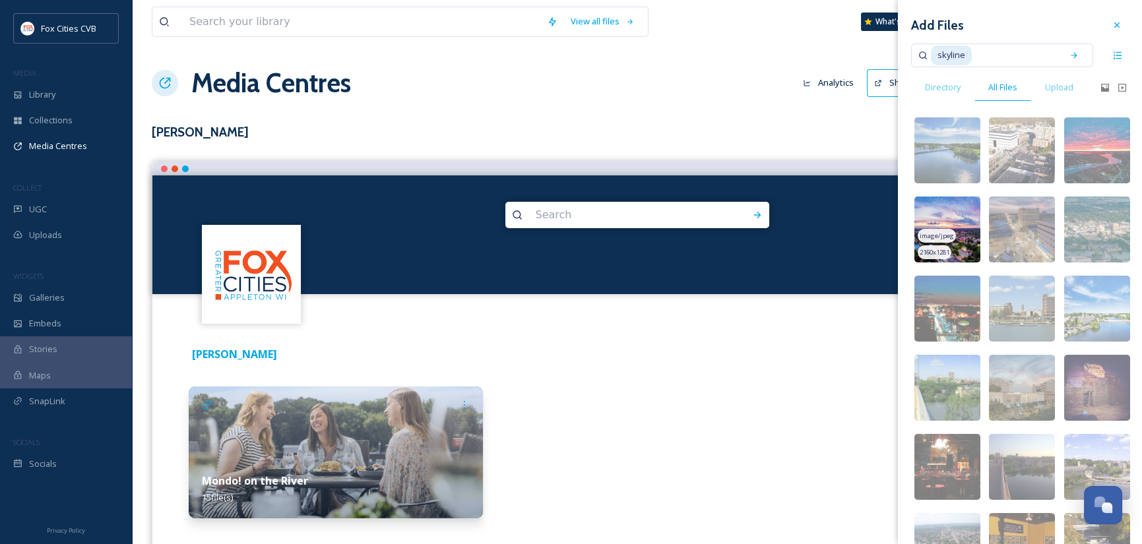
click at [951, 225] on img at bounding box center [947, 230] width 66 height 66
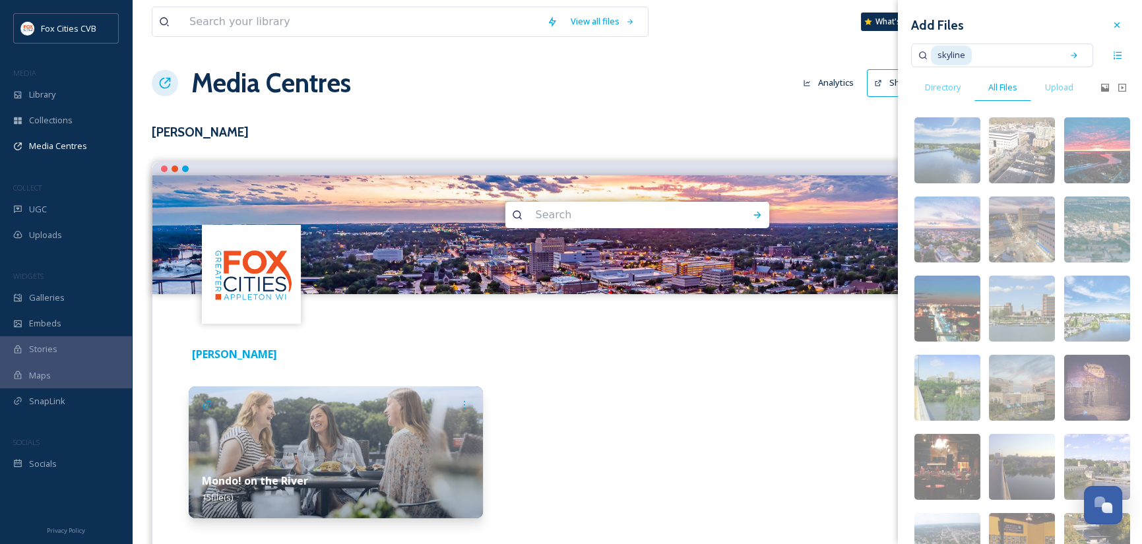
click at [678, 431] on div at bounding box center [636, 453] width 294 height 132
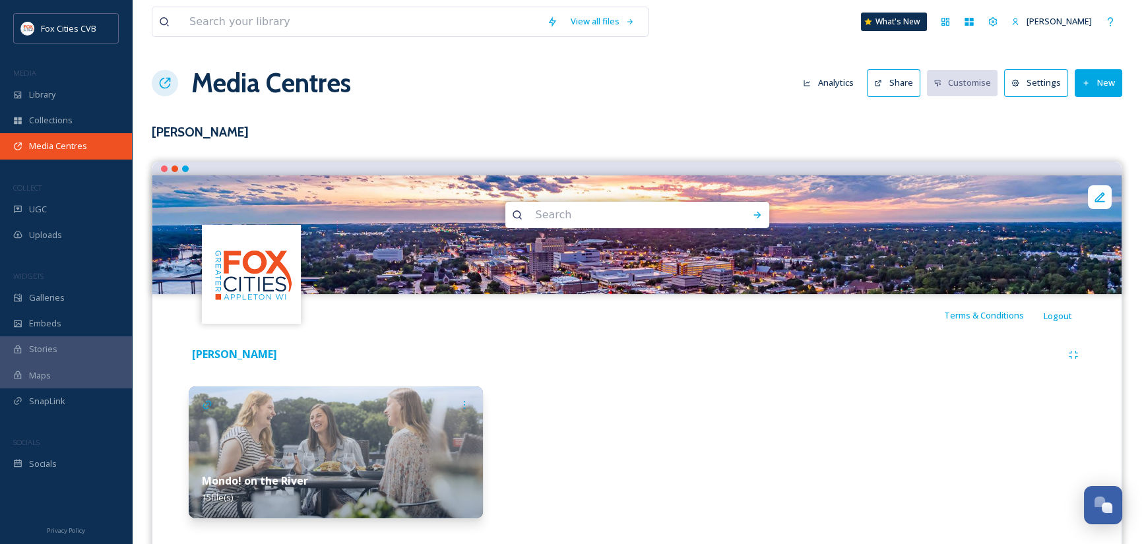
click at [69, 150] on span "Media Centres" at bounding box center [58, 146] width 58 height 13
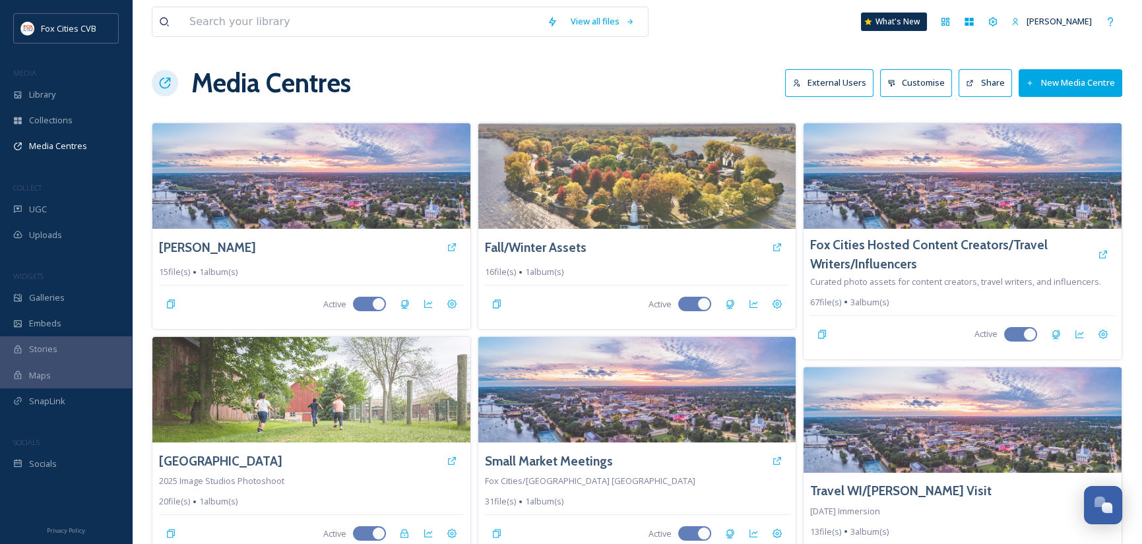
click at [983, 82] on button "Share" at bounding box center [985, 82] width 53 height 27
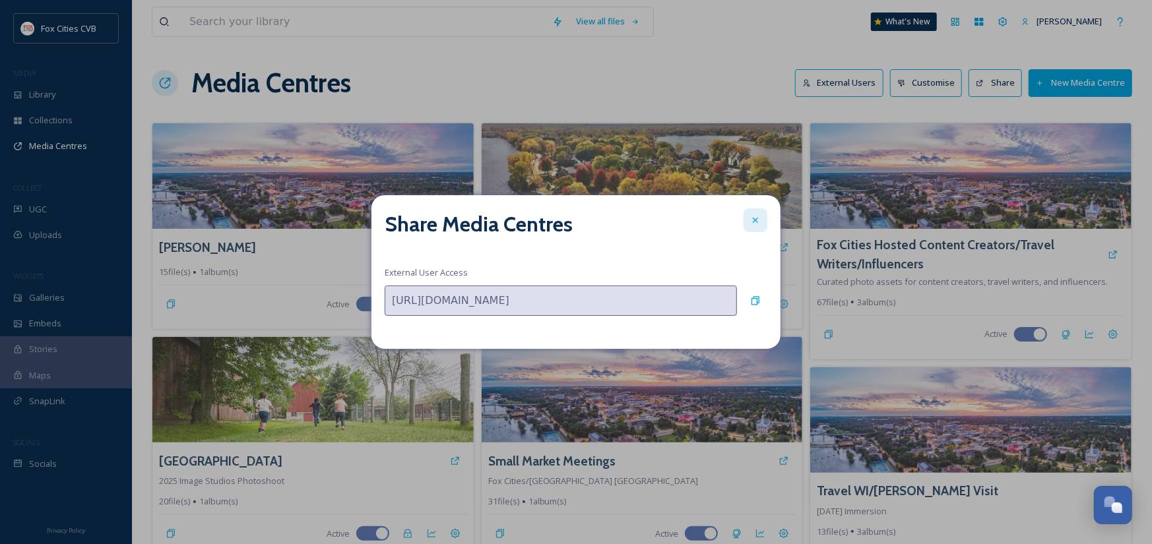
click at [754, 221] on icon at bounding box center [755, 220] width 5 height 5
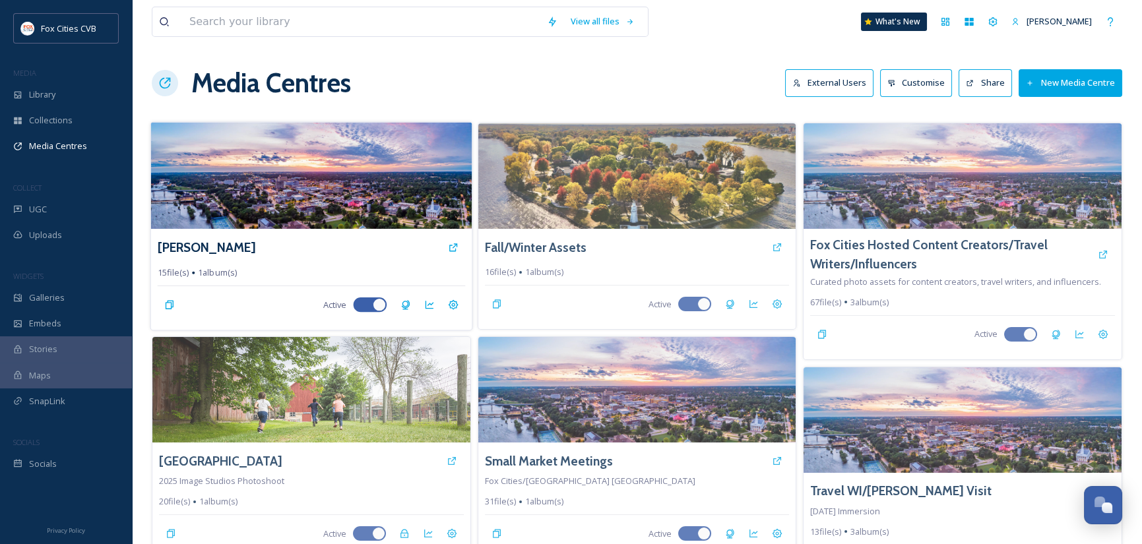
click at [419, 176] on img at bounding box center [311, 175] width 321 height 107
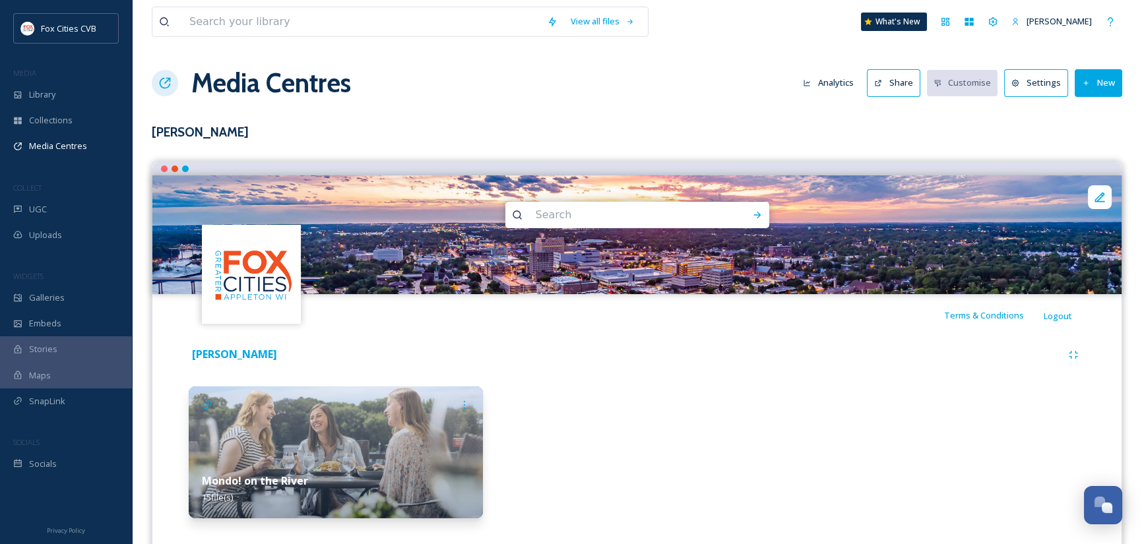
click at [904, 81] on button "Share" at bounding box center [893, 82] width 53 height 27
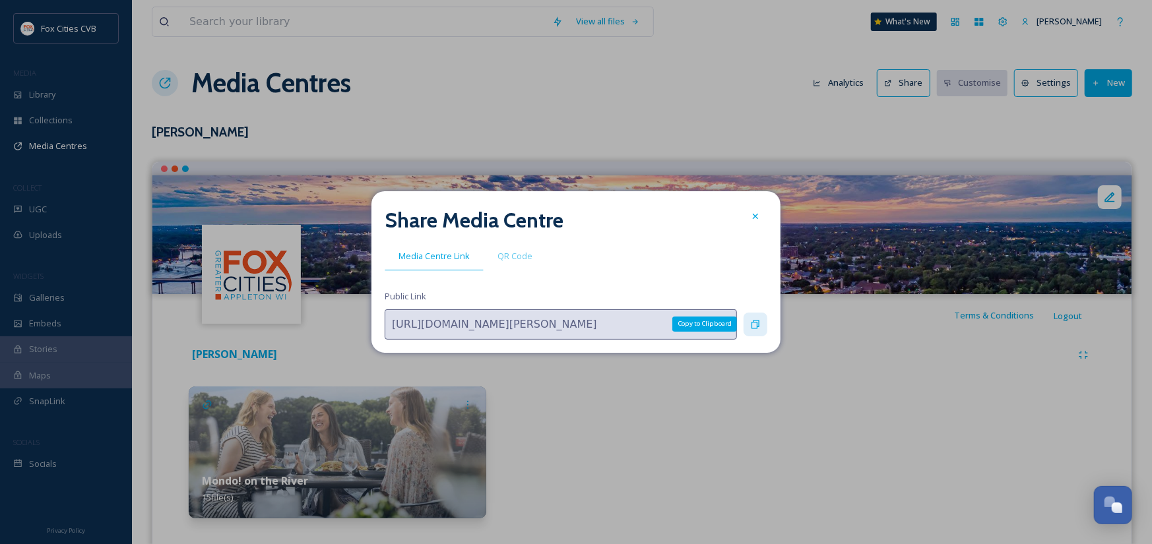
click at [757, 321] on icon at bounding box center [755, 324] width 8 height 9
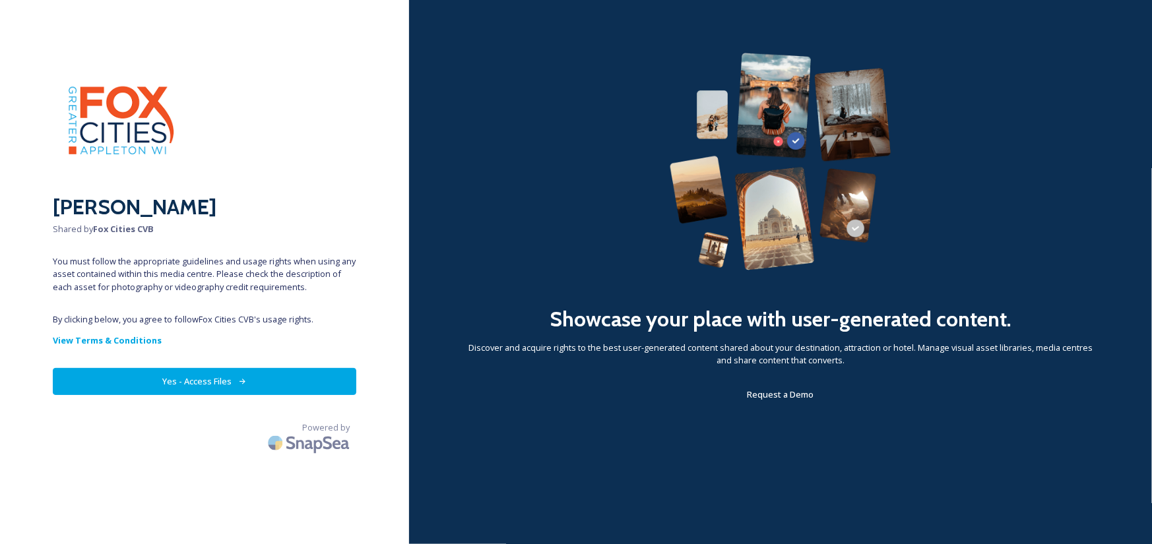
click at [222, 382] on button "Yes - Access Files" at bounding box center [204, 381] width 303 height 27
